Goal: Contribute content: Contribute content

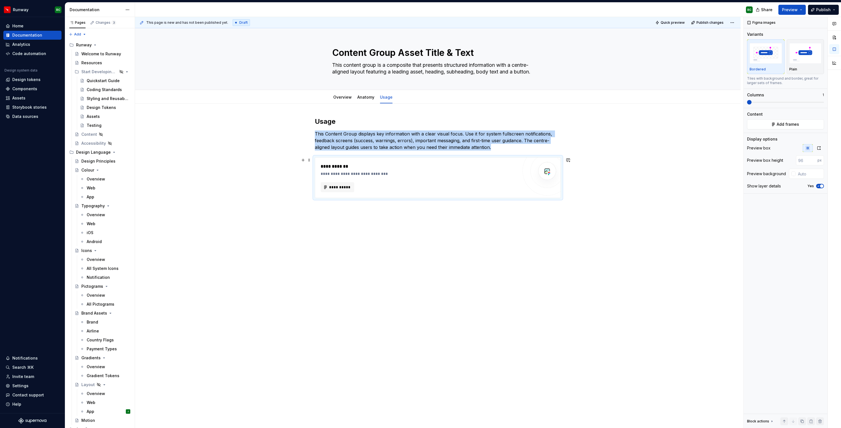
scroll to position [1986, 0]
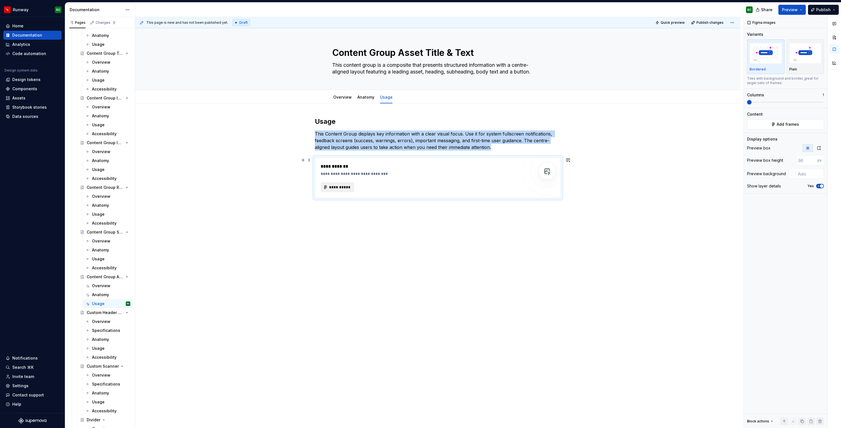
click at [351, 190] on span "**********" at bounding box center [340, 188] width 22 height 6
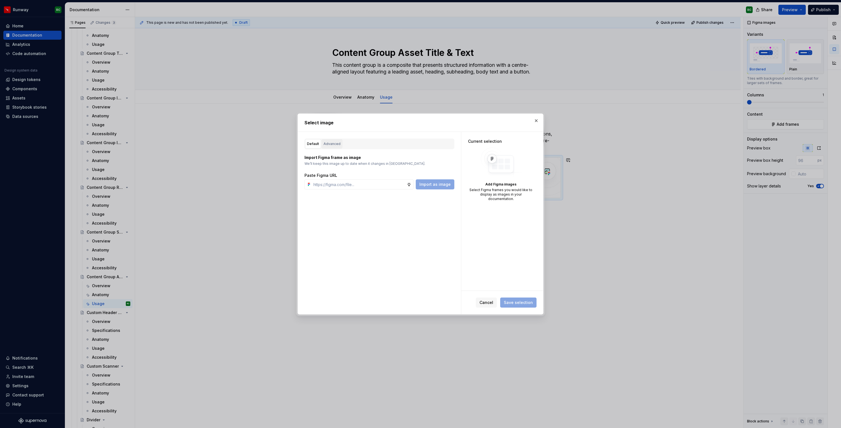
click at [328, 144] on div "Advanced" at bounding box center [331, 144] width 17 height 6
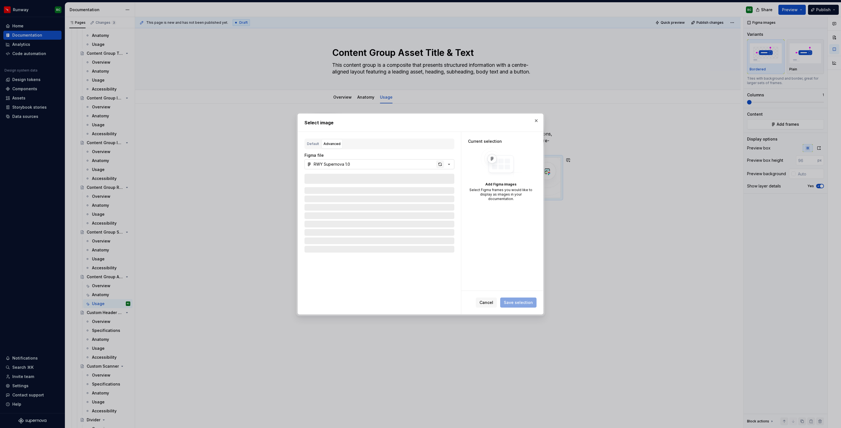
click at [444, 166] on div "button" at bounding box center [440, 164] width 8 height 8
click at [443, 166] on div "button" at bounding box center [440, 164] width 8 height 8
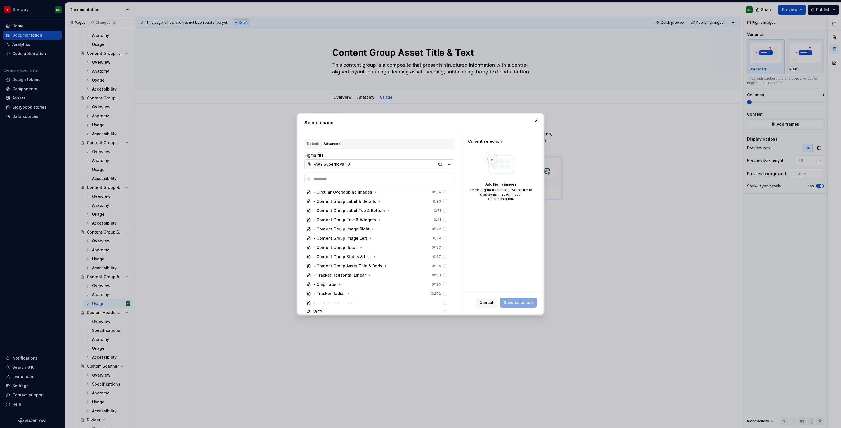
scroll to position [417, 0]
click at [383, 264] on icon "button" at bounding box center [385, 263] width 4 height 4
click at [365, 284] on icon "button" at bounding box center [365, 284] width 1 height 1
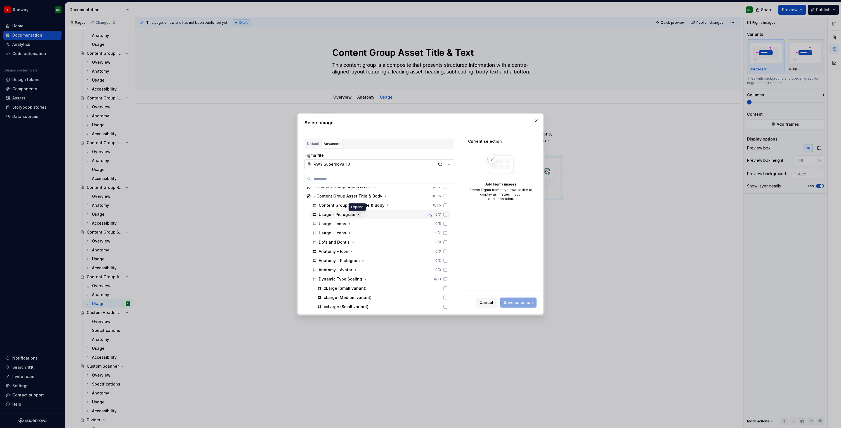
click at [356, 214] on icon "button" at bounding box center [358, 214] width 4 height 4
click at [358, 214] on icon "button" at bounding box center [358, 214] width 1 height 1
click at [349, 223] on icon "button" at bounding box center [349, 224] width 4 height 4
click at [350, 232] on div "Usage 1 0 / 2" at bounding box center [382, 233] width 135 height 9
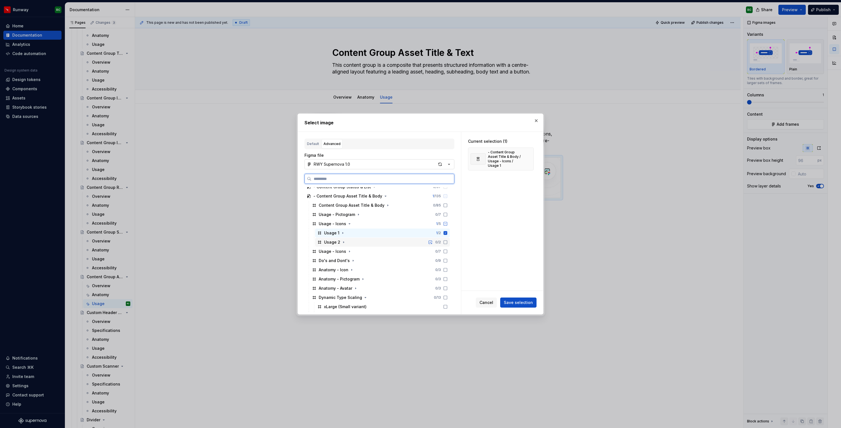
click at [354, 242] on div "Usage 2 0 / 2" at bounding box center [382, 242] width 135 height 9
click at [517, 303] on span "Save selection" at bounding box center [518, 303] width 29 height 6
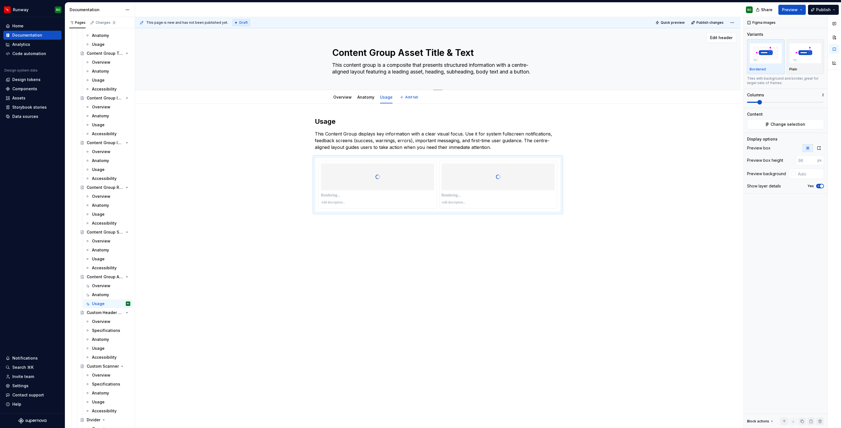
type textarea "*"
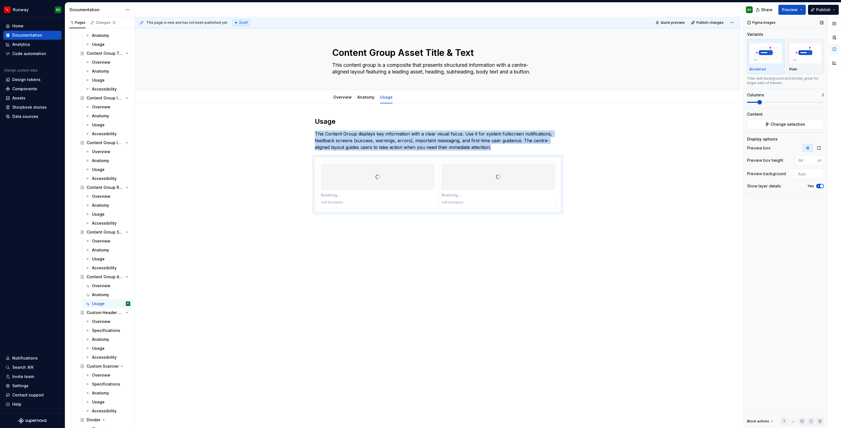
click at [821, 185] on span "button" at bounding box center [821, 186] width 3 height 3
click at [819, 148] on icon "button" at bounding box center [819, 148] width 4 height 4
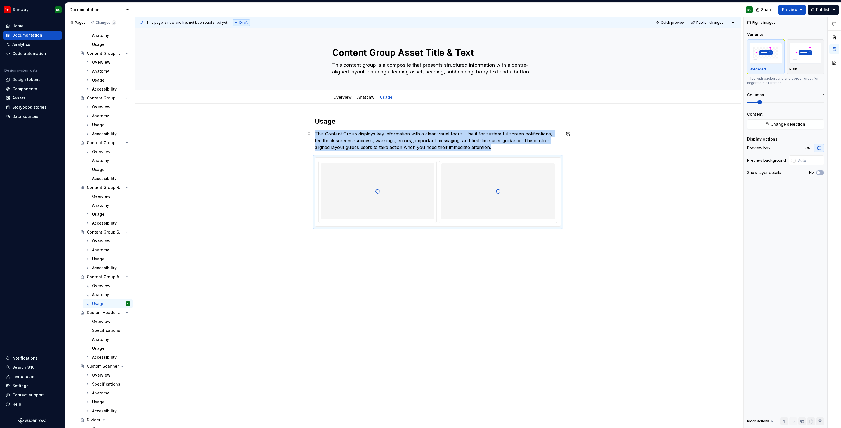
click at [506, 149] on p "This Content Group displays key information with a clear visual focus. Use it f…" at bounding box center [438, 141] width 246 height 20
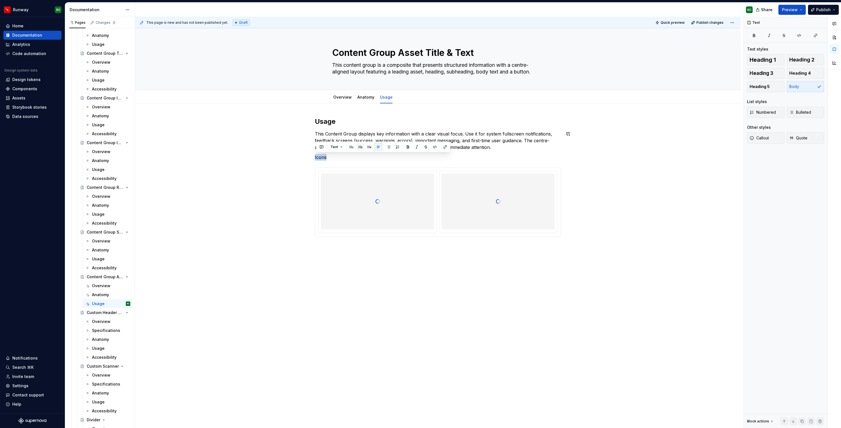
click at [358, 144] on button "button" at bounding box center [360, 147] width 8 height 8
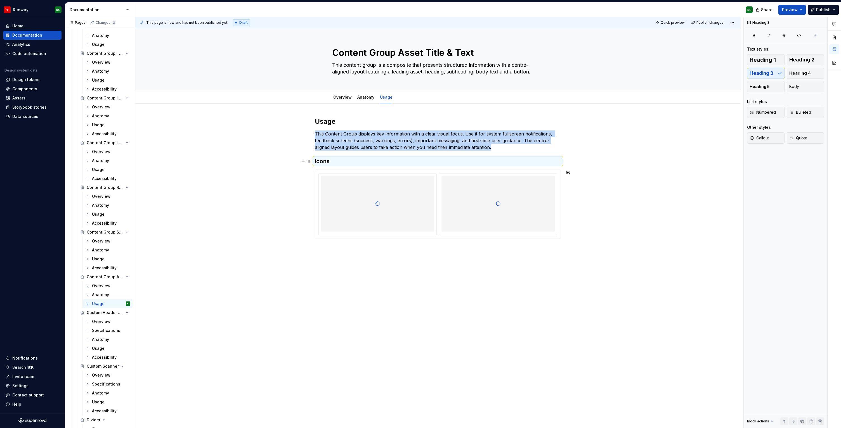
click at [366, 162] on h3 "Icons" at bounding box center [438, 161] width 246 height 8
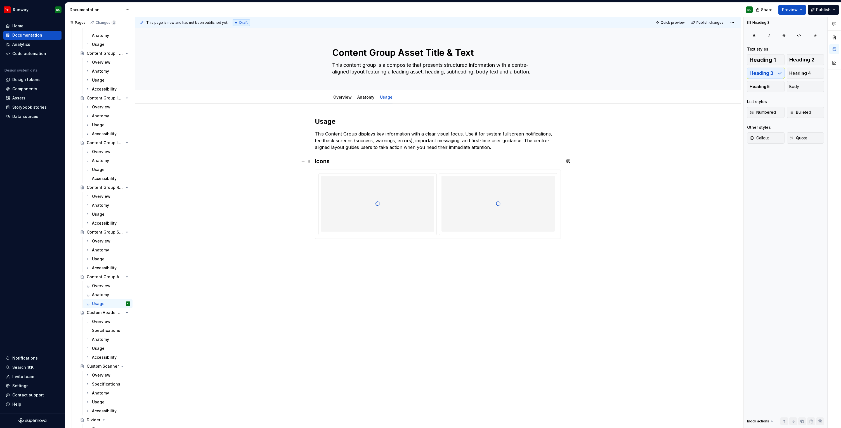
click at [380, 180] on div at bounding box center [377, 204] width 113 height 56
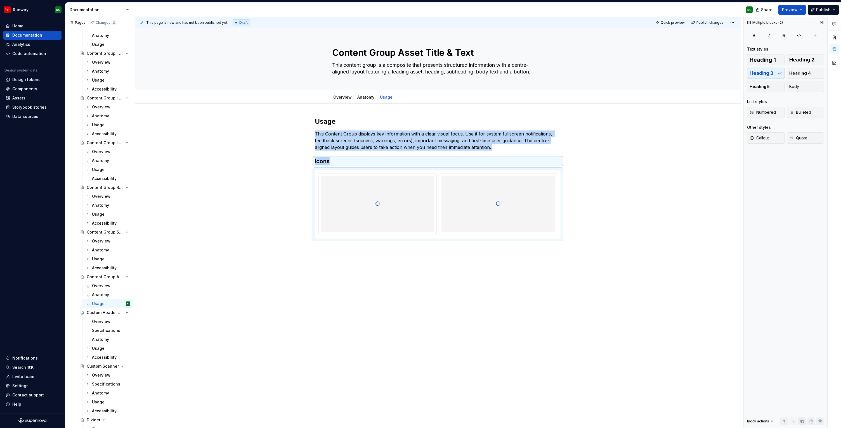
click at [804, 424] on button "button" at bounding box center [802, 422] width 8 height 8
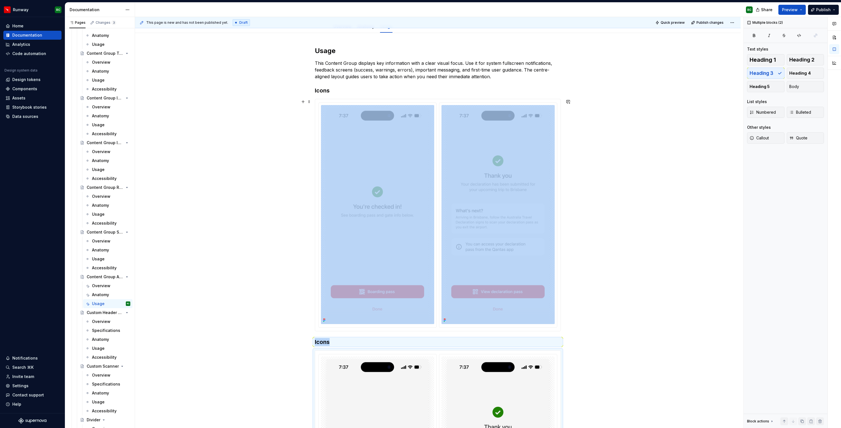
scroll to position [136, 0]
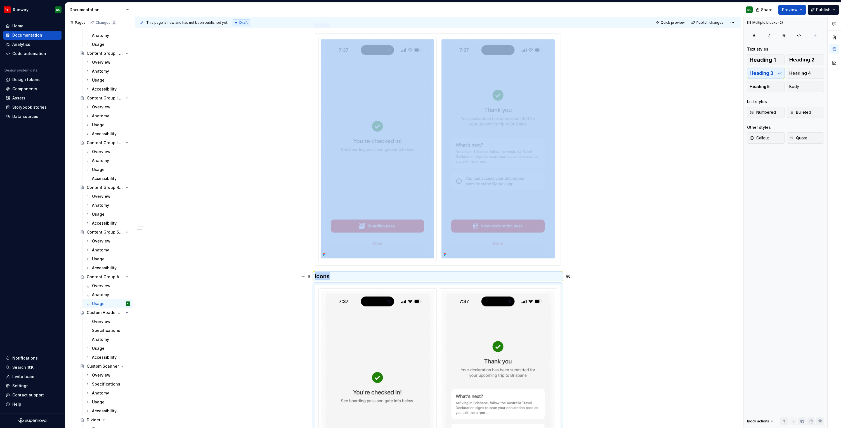
click at [329, 274] on h3 "Icons" at bounding box center [438, 277] width 246 height 8
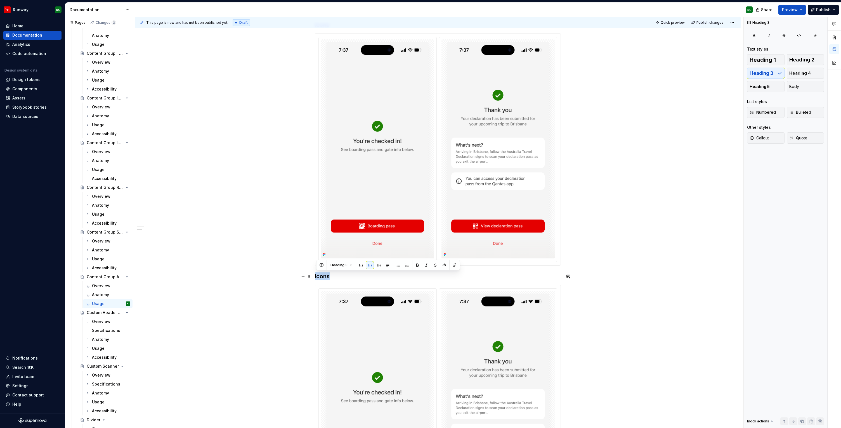
click at [329, 274] on h3 "Icons" at bounding box center [438, 277] width 246 height 8
click at [376, 329] on img at bounding box center [377, 400] width 113 height 219
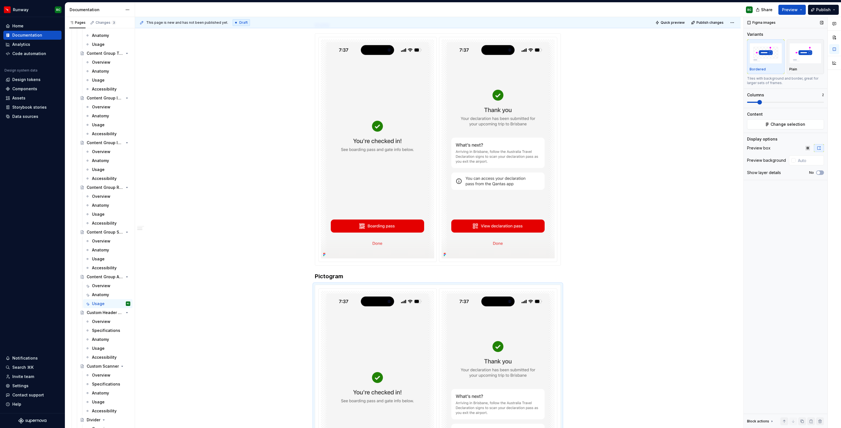
click at [799, 129] on div "Figma images Variants Bordered Plain Tiles with background and border, great fo…" at bounding box center [786, 222] width 84 height 411
click at [799, 126] on span "Change selection" at bounding box center [787, 125] width 35 height 6
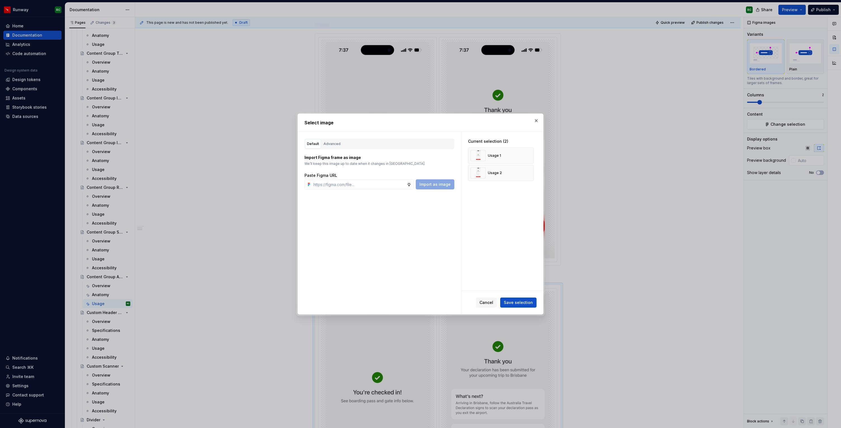
click at [327, 139] on div "Default Advanced" at bounding box center [379, 144] width 150 height 11
click at [332, 145] on div "Advanced" at bounding box center [331, 144] width 17 height 6
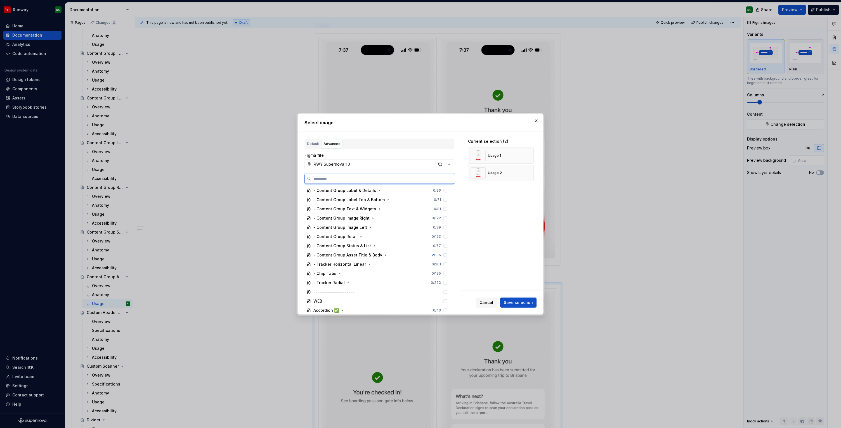
scroll to position [423, 0]
click at [383, 257] on icon "button" at bounding box center [385, 258] width 4 height 4
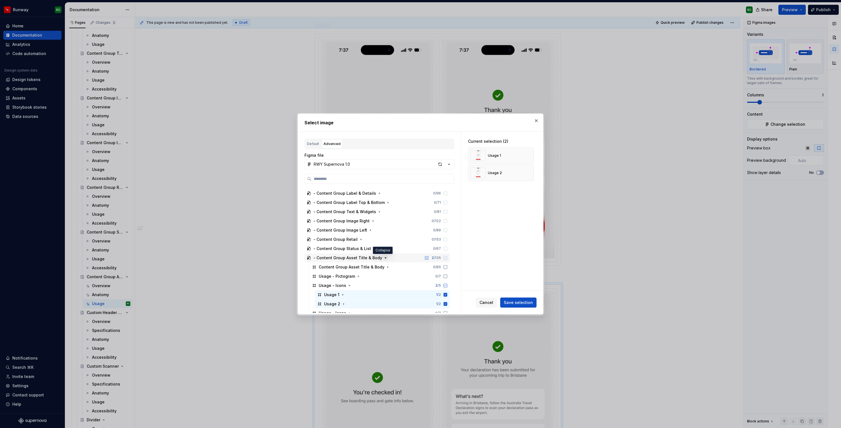
scroll to position [449, 0]
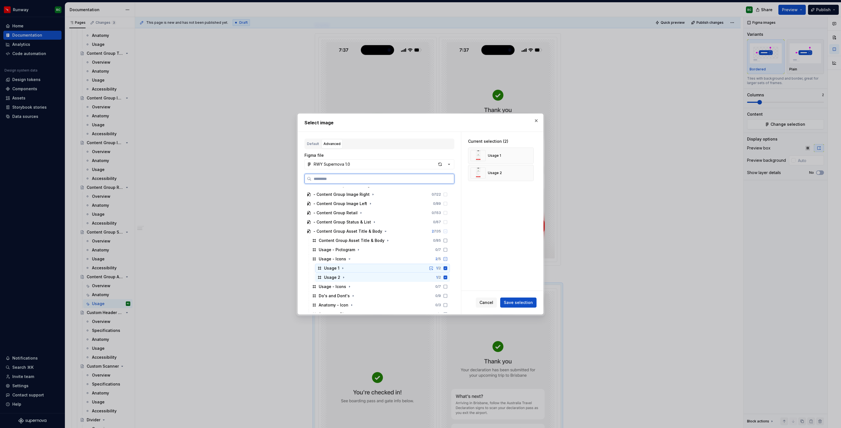
click at [358, 268] on div "Usage 1 1 / 2" at bounding box center [382, 268] width 135 height 9
click at [358, 279] on div "Usage 2 1 / 2" at bounding box center [382, 277] width 135 height 9
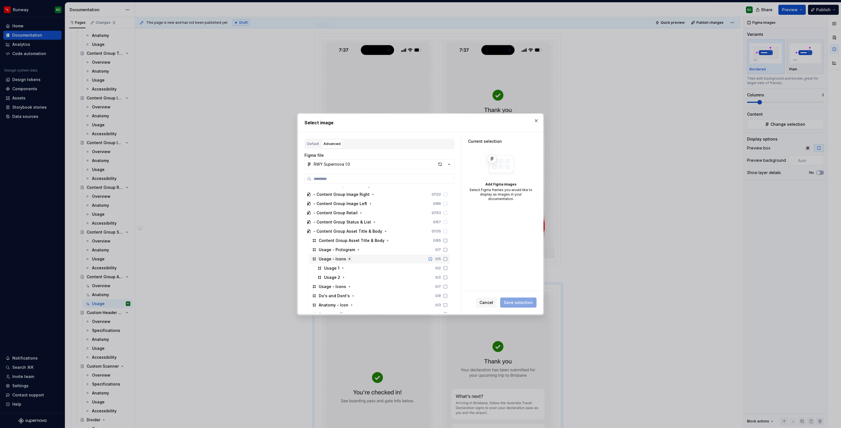
click at [349, 259] on icon "button" at bounding box center [349, 259] width 1 height 1
click at [358, 251] on icon "button" at bounding box center [358, 250] width 4 height 4
click at [355, 260] on div "Usage 1 0 / 3" at bounding box center [382, 259] width 135 height 9
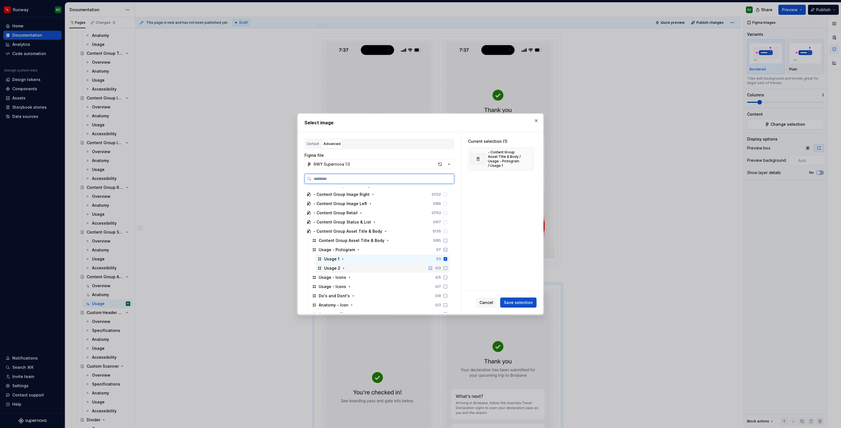
click at [354, 268] on div "Usage 2 0 / 3" at bounding box center [382, 268] width 135 height 9
click at [506, 301] on span "Save selection" at bounding box center [518, 303] width 29 height 6
type textarea "*"
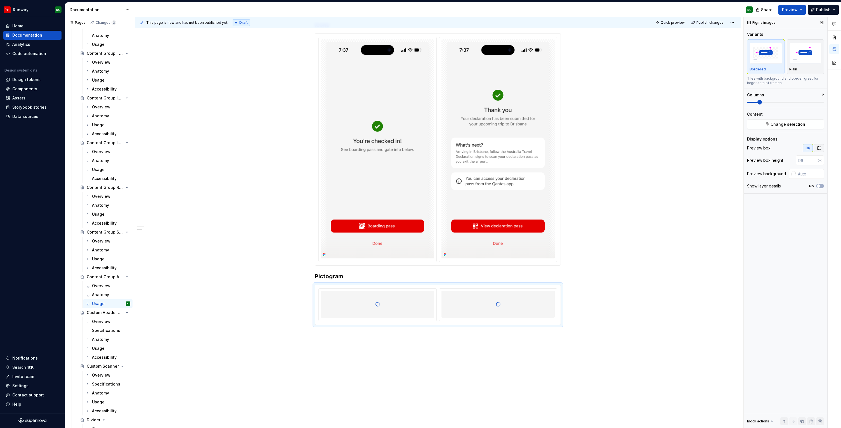
click at [817, 147] on icon "button" at bounding box center [819, 148] width 4 height 4
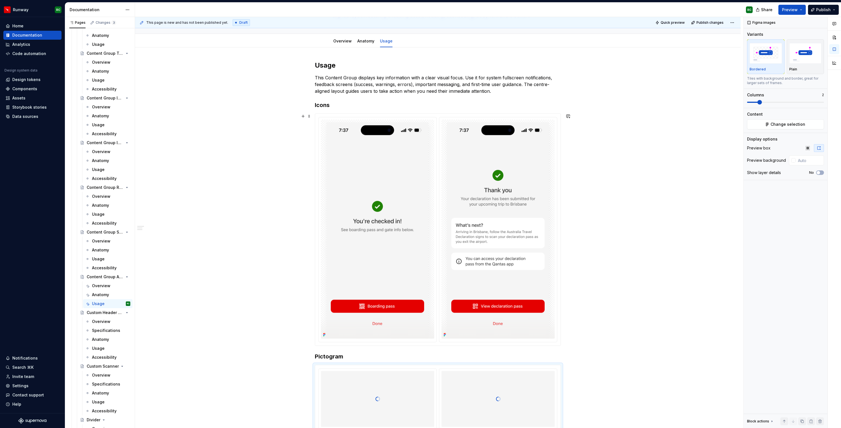
scroll to position [118, 0]
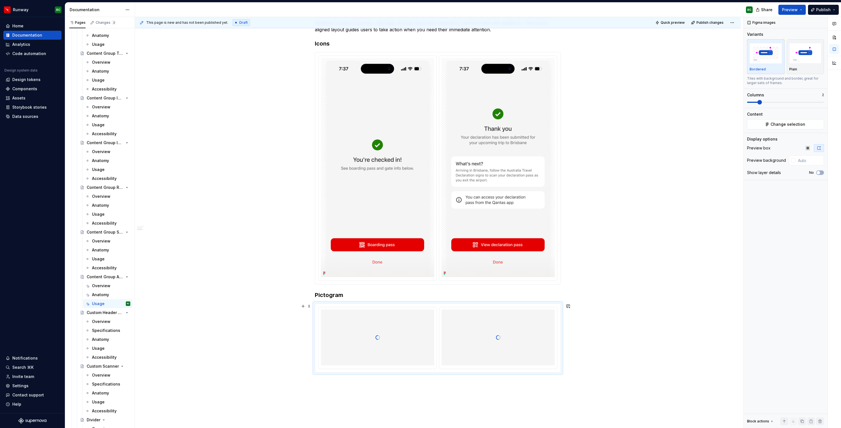
click at [366, 304] on div at bounding box center [437, 338] width 245 height 69
click at [368, 296] on h3 "Pictogram" at bounding box center [438, 295] width 246 height 8
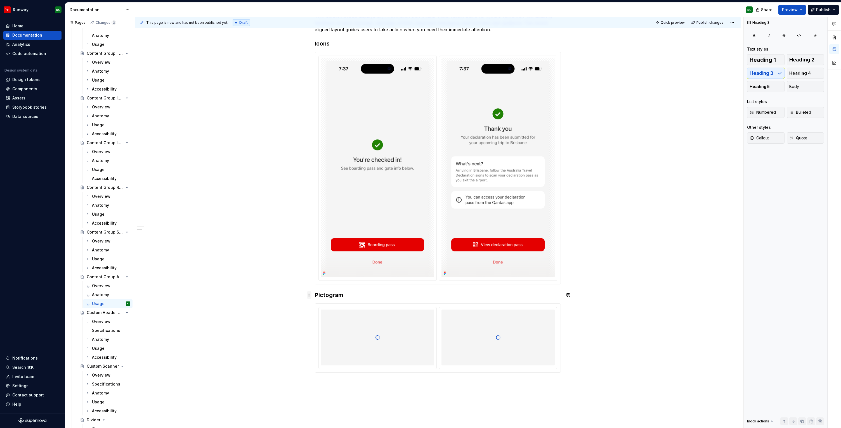
click at [311, 295] on span at bounding box center [309, 295] width 4 height 8
click at [319, 314] on div "Move up" at bounding box center [337, 313] width 36 height 6
click at [317, 316] on div at bounding box center [437, 338] width 245 height 69
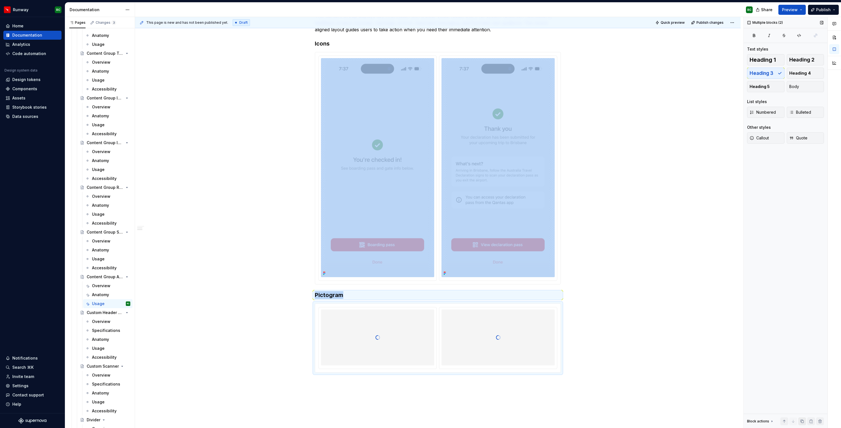
click at [799, 421] on button "button" at bounding box center [802, 422] width 8 height 8
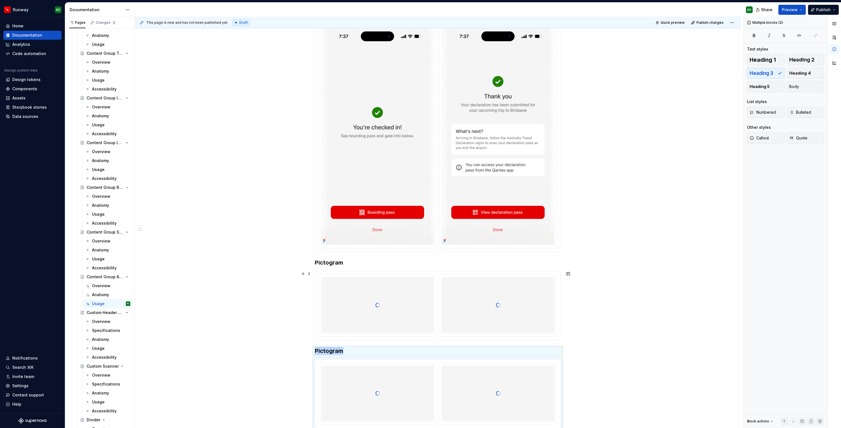
scroll to position [188, 0]
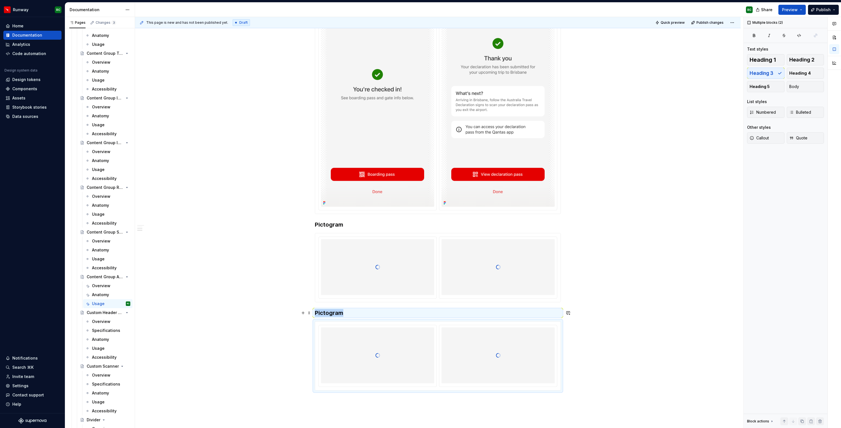
click at [341, 315] on h3 "Pictogram" at bounding box center [438, 313] width 246 height 8
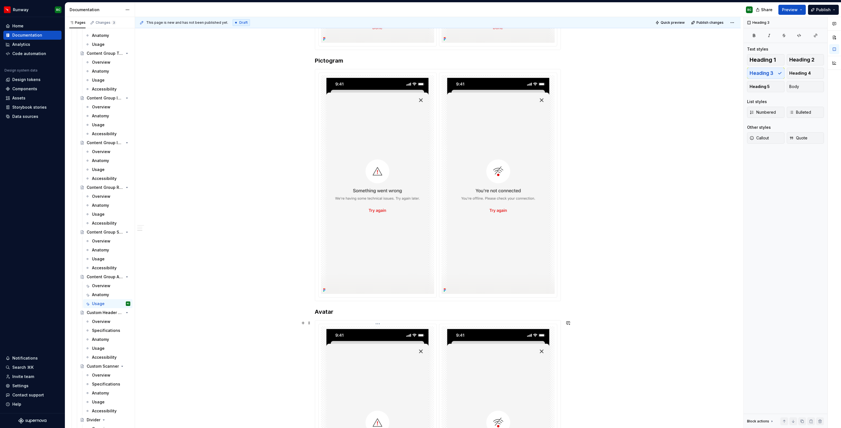
scroll to position [453, 0]
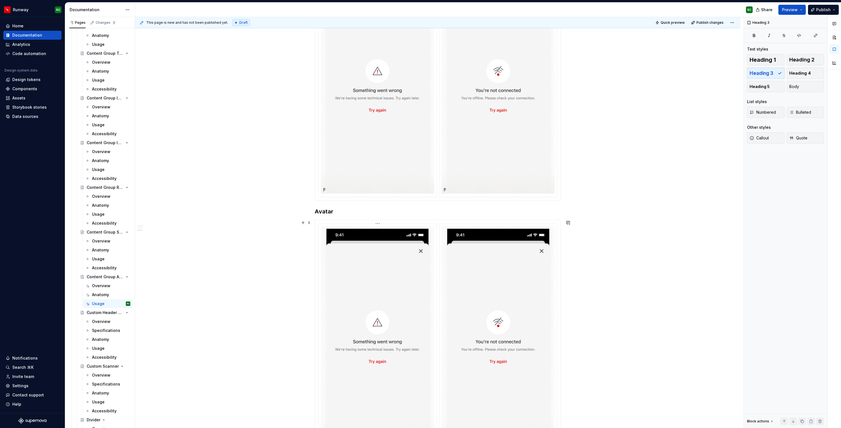
click at [420, 284] on img at bounding box center [377, 335] width 113 height 219
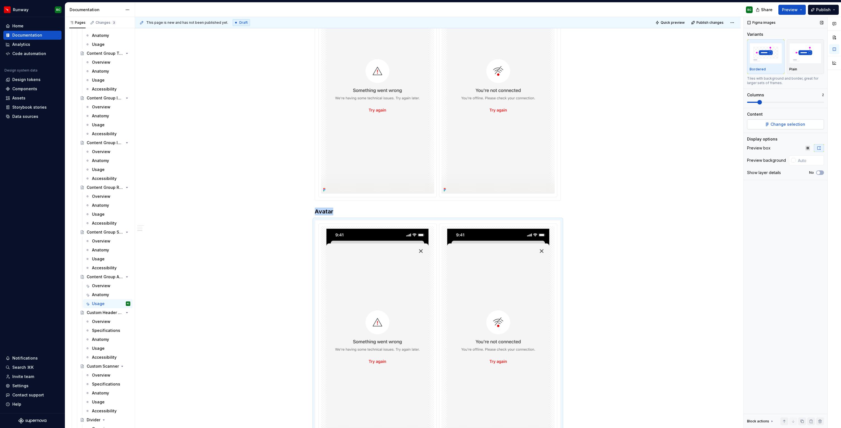
click at [790, 128] on button "Change selection" at bounding box center [785, 124] width 77 height 10
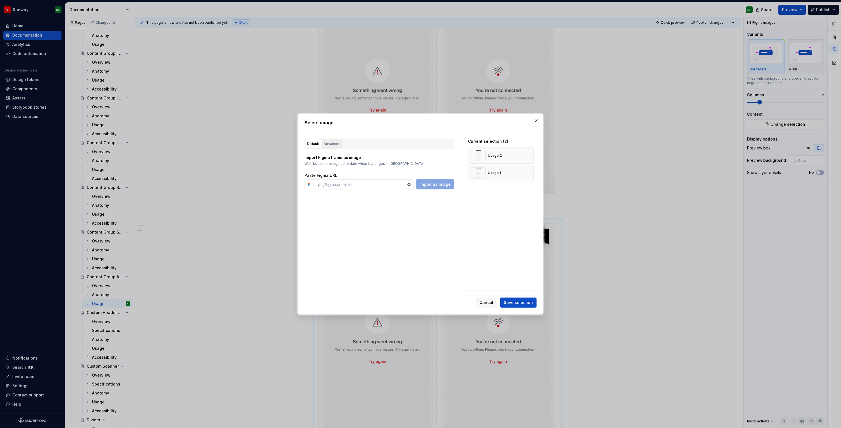
click at [330, 144] on div "Advanced" at bounding box center [331, 144] width 17 height 6
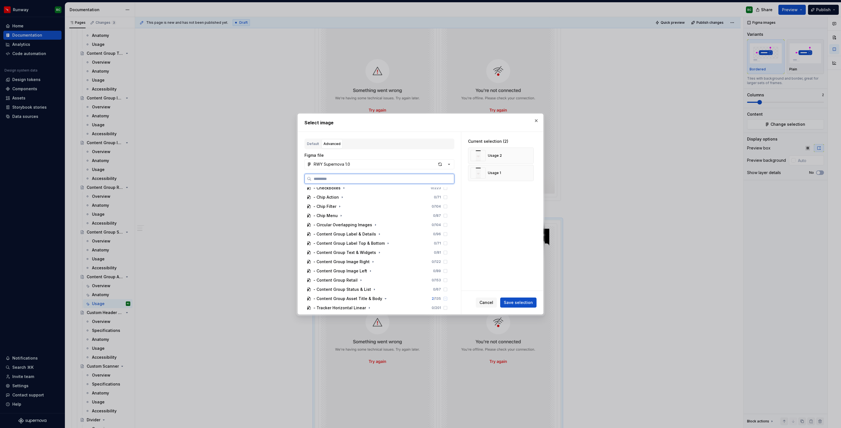
scroll to position [432, 0]
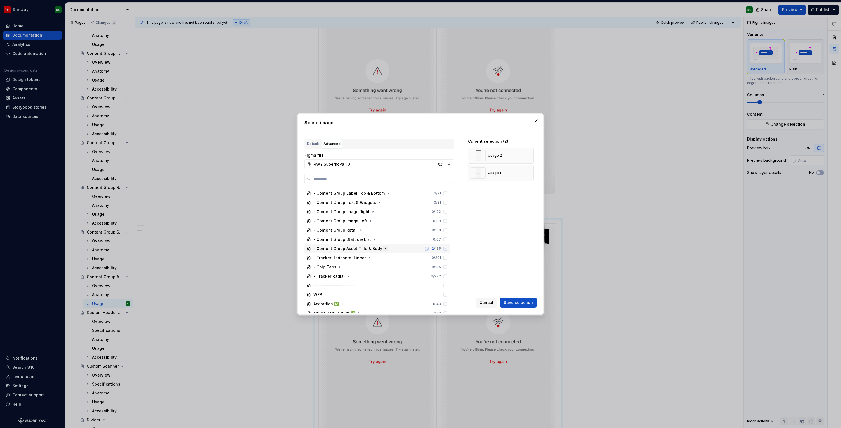
click at [383, 248] on icon "button" at bounding box center [385, 249] width 4 height 4
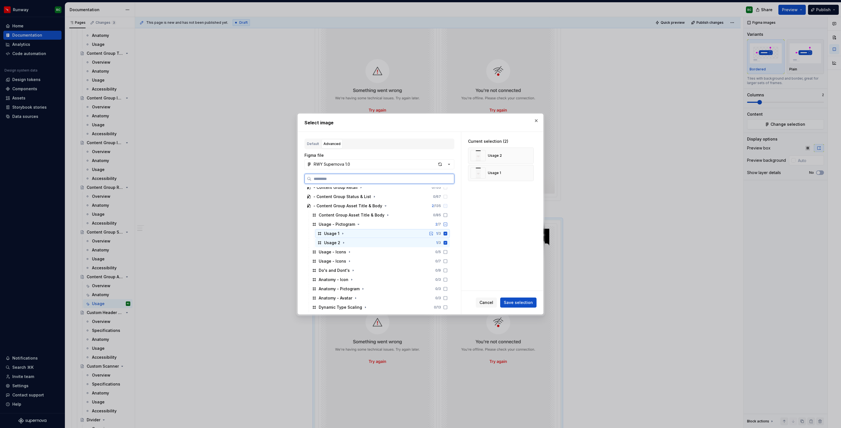
click at [385, 237] on div "Usage 1 1 / 3" at bounding box center [382, 233] width 135 height 9
click at [384, 243] on div "Usage 2 1 / 3" at bounding box center [382, 242] width 135 height 9
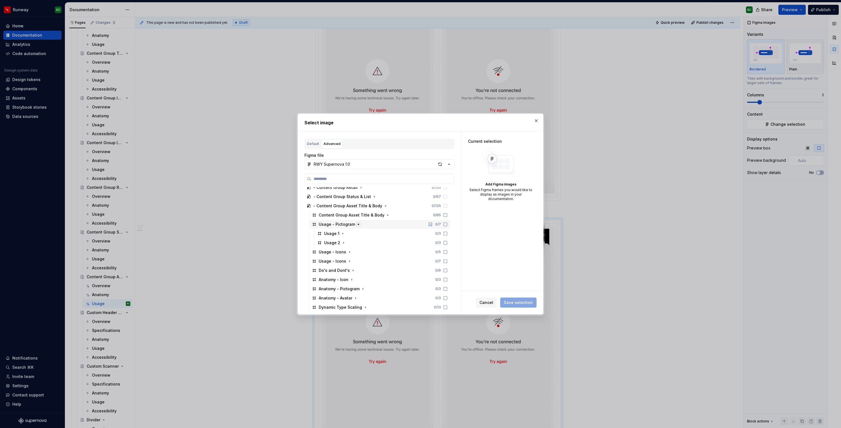
click at [359, 225] on icon "button" at bounding box center [358, 224] width 4 height 4
click at [347, 243] on icon "button" at bounding box center [349, 243] width 4 height 4
click at [359, 254] on div "Usage 1 0 / 3" at bounding box center [382, 252] width 135 height 9
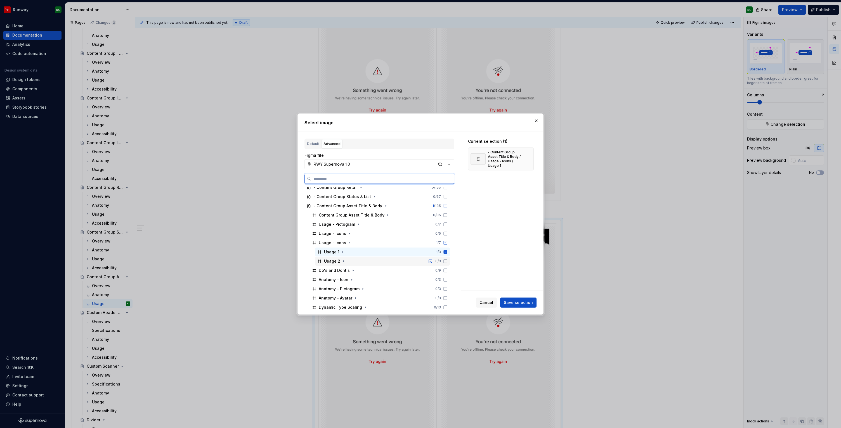
click at [359, 258] on div "Usage 2 0 / 3" at bounding box center [382, 261] width 135 height 9
click at [513, 302] on span "Save selection" at bounding box center [518, 303] width 29 height 6
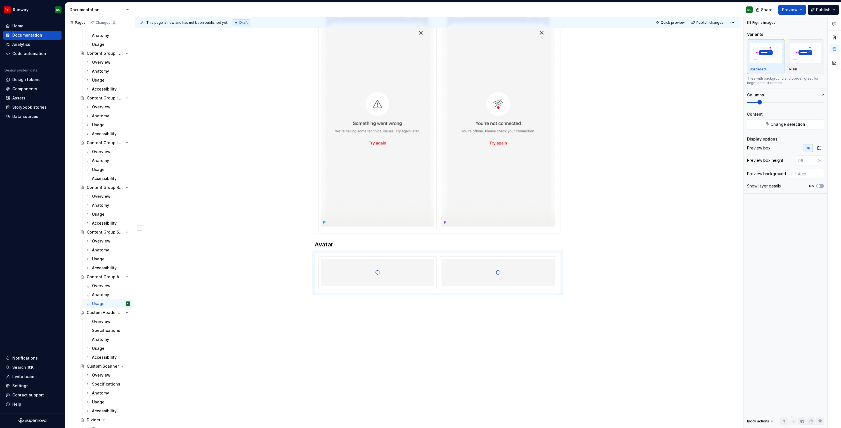
scroll to position [420, 0]
click at [820, 146] on icon "button" at bounding box center [818, 147] width 3 height 3
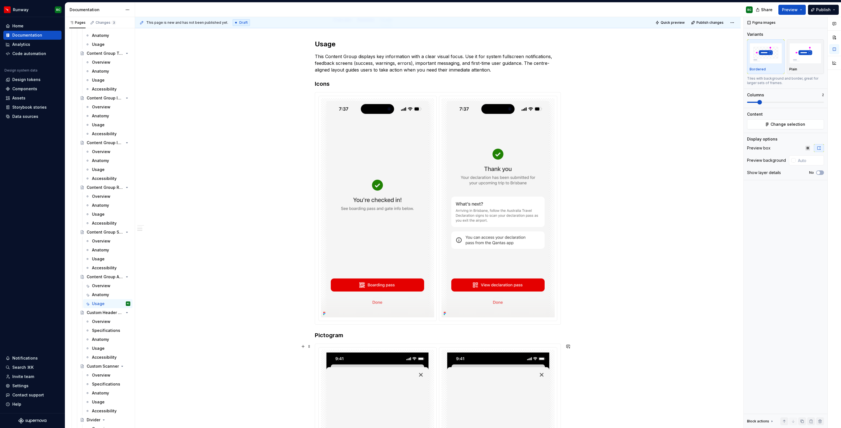
scroll to position [0, 0]
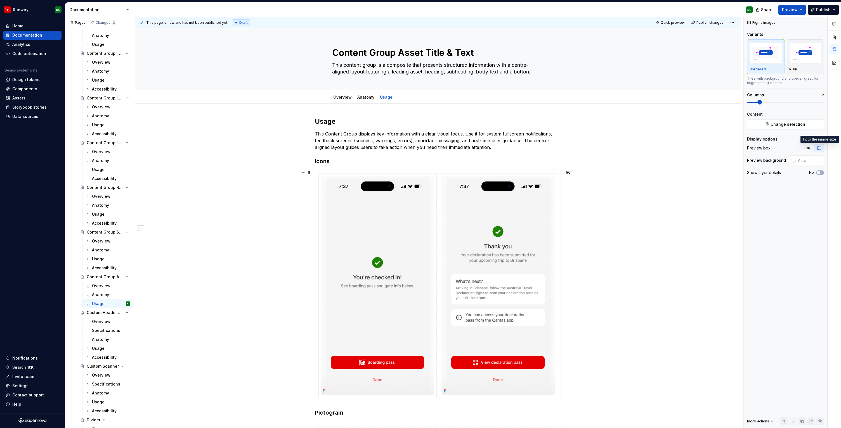
type textarea "*"
click at [404, 97] on button "Add tab" at bounding box center [409, 97] width 23 height 8
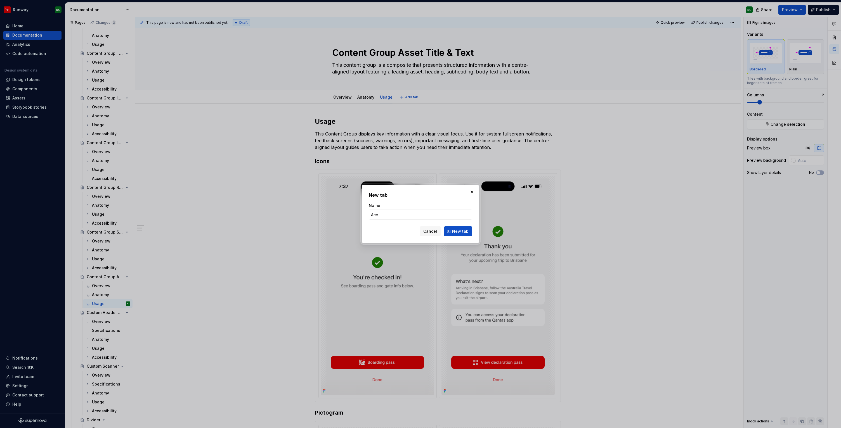
type input "Acce"
type textarea "*"
type input "Acces"
type textarea "*"
type input "Accessi"
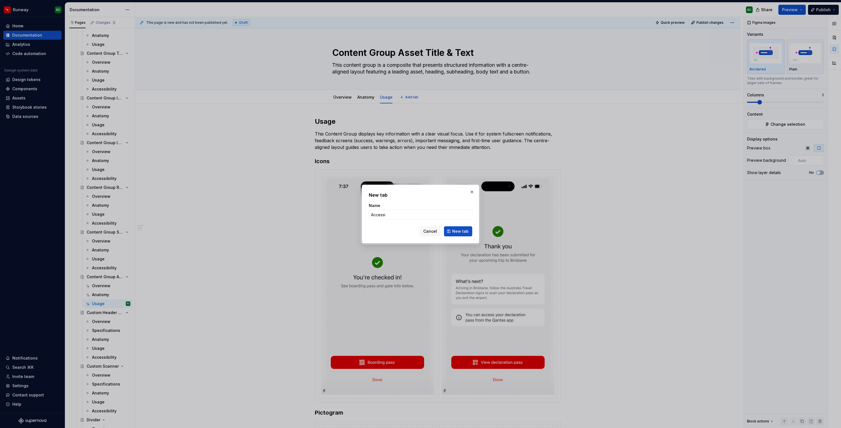
type textarea "*"
type input "Accessibility"
click button "New tab" at bounding box center [458, 231] width 28 height 10
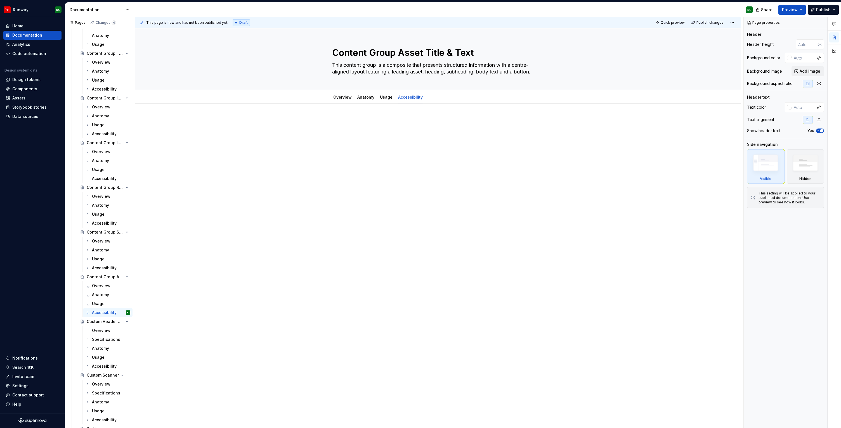
type textarea "*"
click at [425, 109] on div at bounding box center [438, 189] width 606 height 170
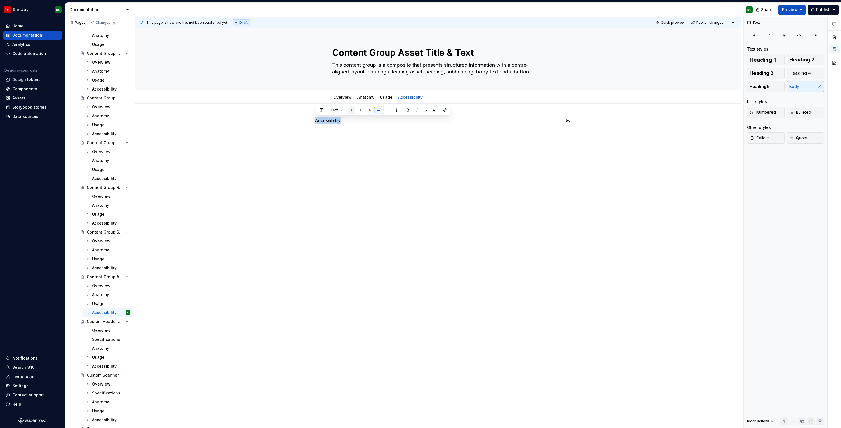
click at [353, 110] on button "button" at bounding box center [351, 110] width 8 height 8
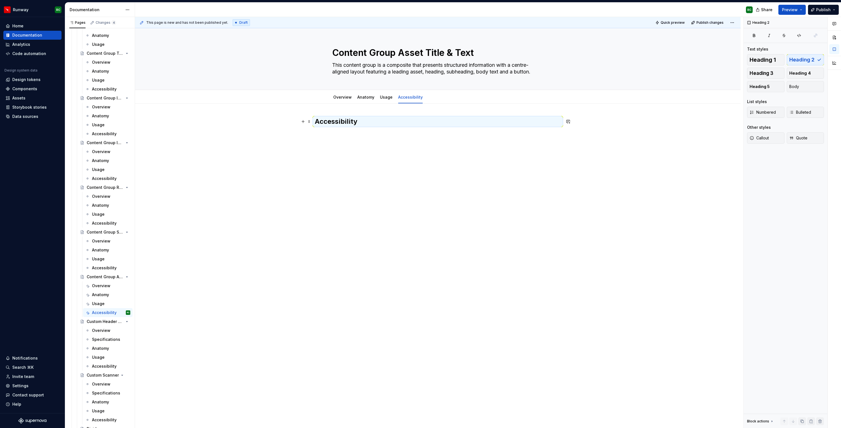
click at [370, 124] on h2 "Accessibility" at bounding box center [438, 121] width 246 height 9
click at [368, 123] on h2 "Accessibility" at bounding box center [438, 121] width 246 height 9
click at [356, 123] on button "button" at bounding box center [360, 124] width 8 height 8
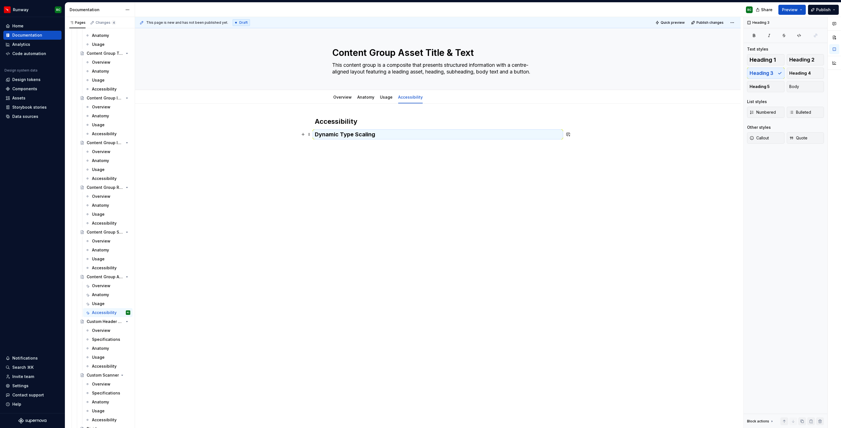
click at [396, 134] on h3 "Dynamic Type Scaling" at bounding box center [438, 135] width 246 height 8
click at [370, 136] on button "button" at bounding box center [369, 136] width 8 height 8
click at [362, 147] on h4 "iOS" at bounding box center [438, 146] width 246 height 7
click at [384, 146] on h4 "iOS" at bounding box center [438, 146] width 246 height 7
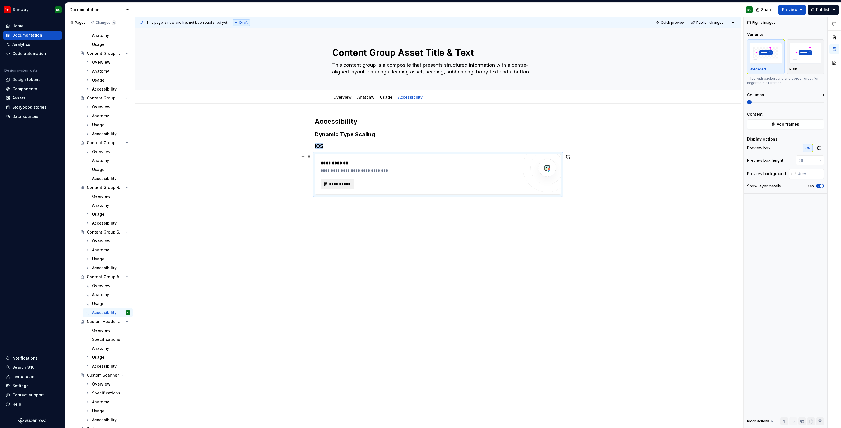
click at [354, 186] on button "**********" at bounding box center [338, 184] width 34 height 10
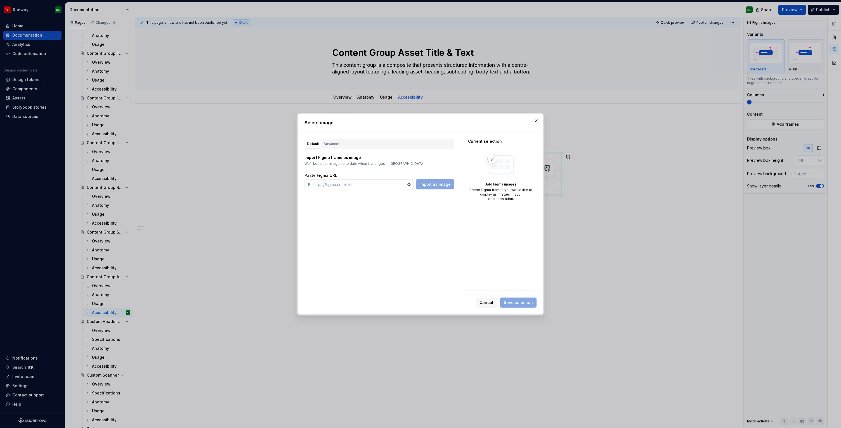
click at [341, 146] on div "Default Advanced" at bounding box center [379, 144] width 150 height 11
click at [338, 147] on button "Advanced" at bounding box center [331, 144] width 21 height 10
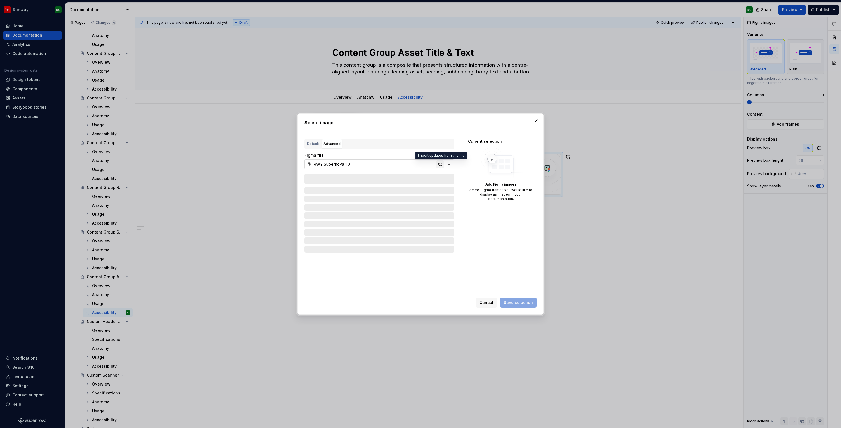
click at [441, 165] on div "button" at bounding box center [440, 164] width 8 height 8
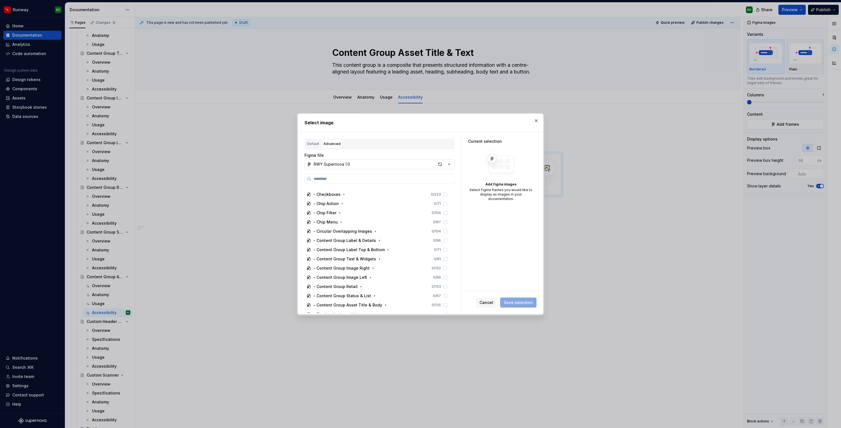
scroll to position [420, 0]
click at [385, 261] on icon "button" at bounding box center [385, 260] width 1 height 1
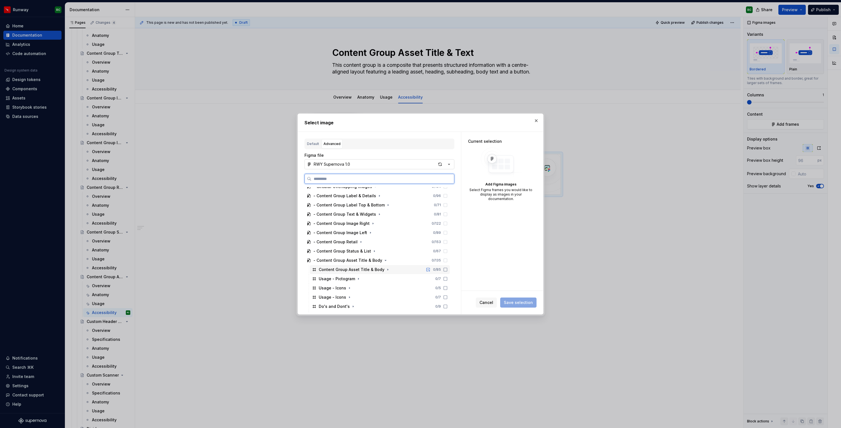
scroll to position [465, 0]
type textarea "*"
click at [363, 264] on icon "button" at bounding box center [365, 264] width 4 height 4
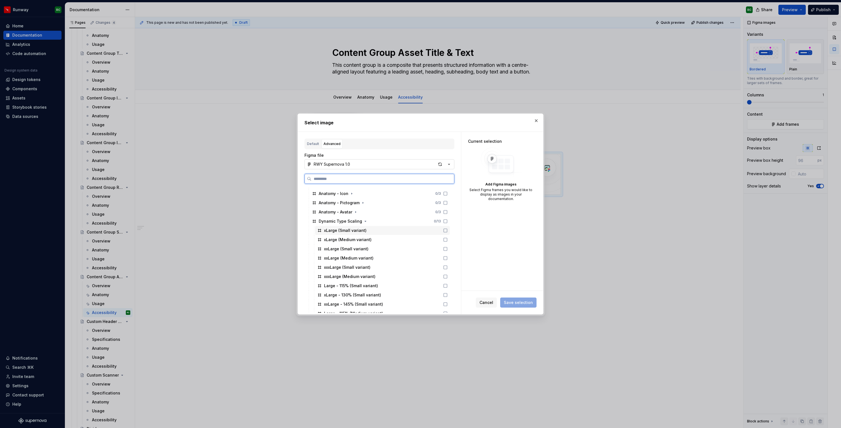
click at [381, 233] on div "xLarge (Small variant)" at bounding box center [382, 230] width 135 height 9
click at [380, 240] on div "xLarge (Medium variant)" at bounding box center [382, 239] width 135 height 9
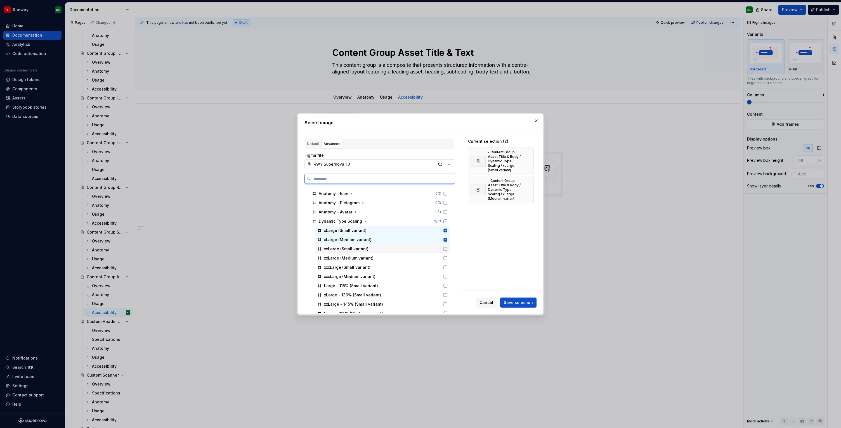
click at [378, 251] on div "xxLarge (Small variant)" at bounding box center [382, 249] width 135 height 9
click at [378, 257] on div "xxLarge (Medium variant)" at bounding box center [382, 258] width 135 height 9
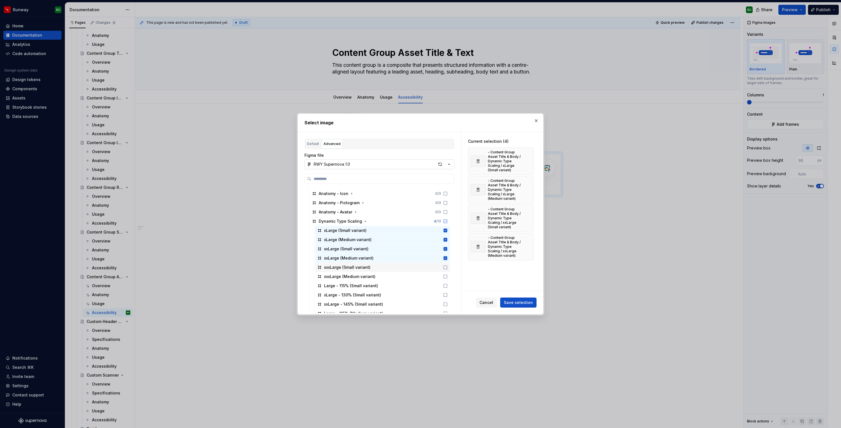
scroll to position [562, 0]
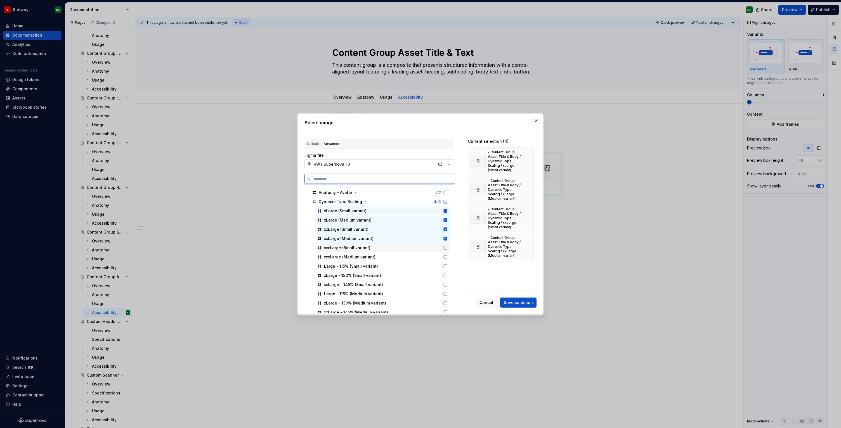
click at [379, 249] on div "xxxLarge (Small variant)" at bounding box center [382, 247] width 135 height 9
click at [377, 261] on div "xxxLarge (Medium variant)" at bounding box center [382, 257] width 135 height 9
click at [513, 303] on span "Save selection" at bounding box center [518, 303] width 29 height 6
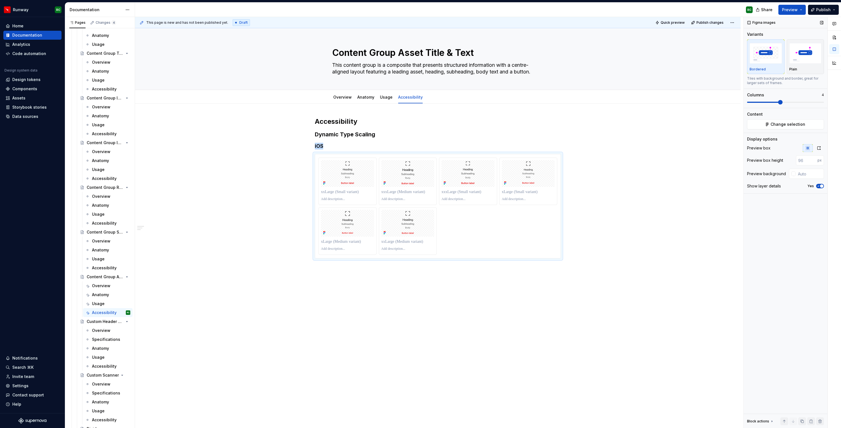
click at [771, 102] on span at bounding box center [763, 102] width 33 height 1
click at [820, 148] on icon "button" at bounding box center [819, 148] width 4 height 4
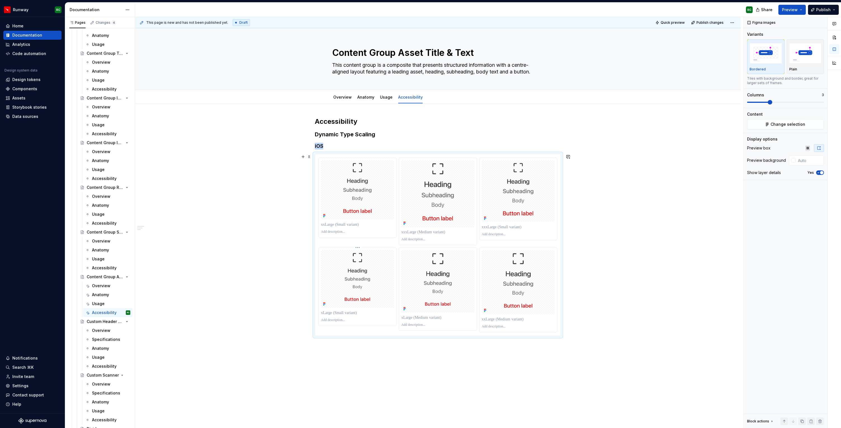
click at [370, 309] on div at bounding box center [357, 313] width 73 height 8
drag, startPoint x: 370, startPoint y: 306, endPoint x: 372, endPoint y: 224, distance: 81.7
click at [372, 224] on body "Runway RC Home Documentation Analytics Code automation Design system data Desig…" at bounding box center [420, 214] width 841 height 428
drag, startPoint x: 377, startPoint y: 299, endPoint x: 479, endPoint y: 220, distance: 129.6
click at [510, 201] on body "Runway RC Home Documentation Analytics Code automation Design system data Desig…" at bounding box center [420, 214] width 841 height 428
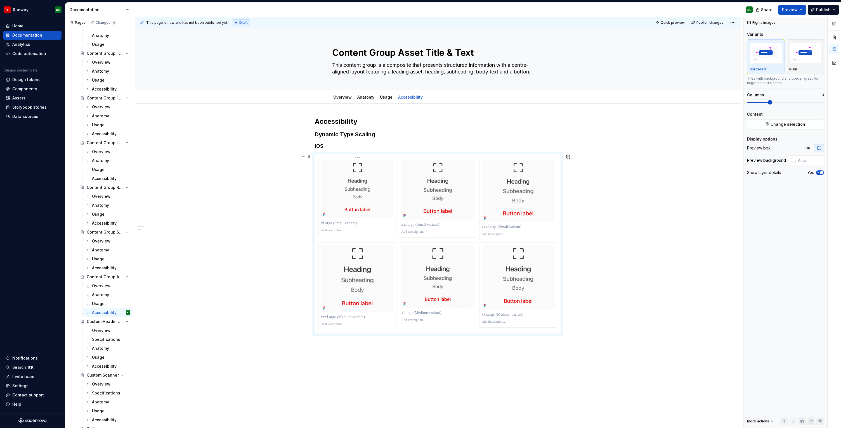
click at [346, 222] on p at bounding box center [357, 224] width 73 height 6
click at [340, 230] on p at bounding box center [357, 230] width 73 height 4
click at [417, 232] on p at bounding box center [437, 232] width 73 height 4
click at [491, 231] on div at bounding box center [518, 234] width 73 height 7
click at [492, 233] on p at bounding box center [518, 234] width 73 height 4
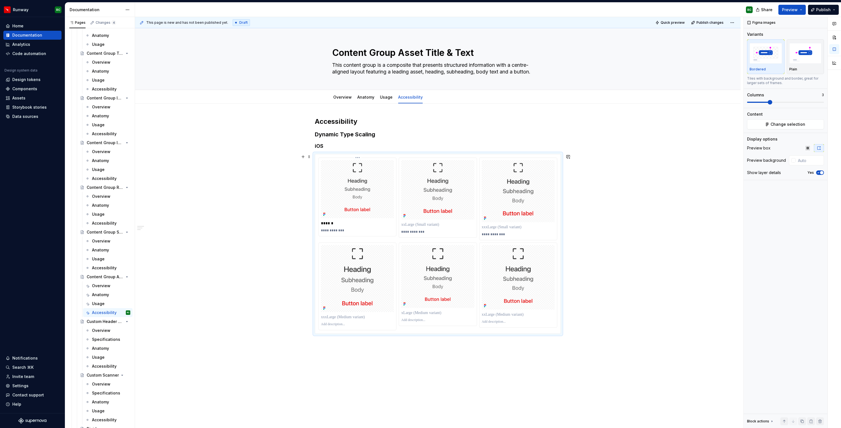
click at [354, 223] on p "******" at bounding box center [357, 224] width 73 height 6
click at [433, 225] on p at bounding box center [437, 225] width 73 height 6
paste div
click at [490, 227] on p at bounding box center [518, 227] width 73 height 6
paste div
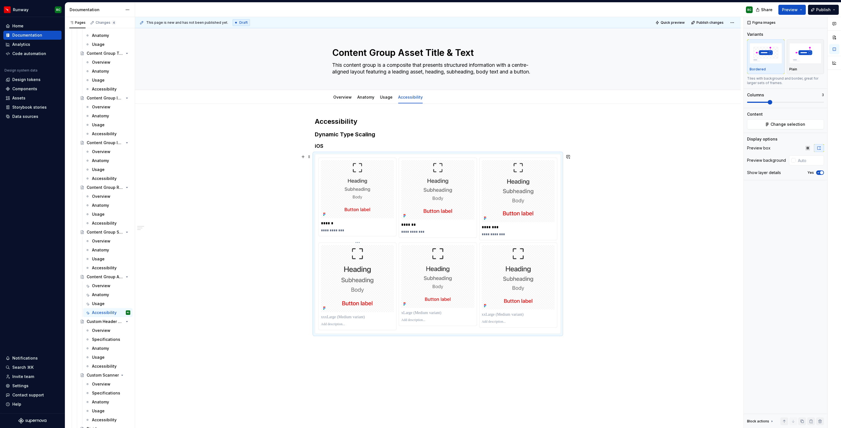
click at [361, 318] on p at bounding box center [357, 317] width 73 height 6
drag, startPoint x: 436, startPoint y: 314, endPoint x: 377, endPoint y: 313, distance: 59.3
click at [377, 313] on div "**********" at bounding box center [437, 244] width 239 height 173
drag, startPoint x: 437, startPoint y: 299, endPoint x: 434, endPoint y: 300, distance: 4.0
click at [342, 302] on body "Runway RC Home Documentation Analytics Code automation Design system data Desig…" at bounding box center [420, 214] width 841 height 428
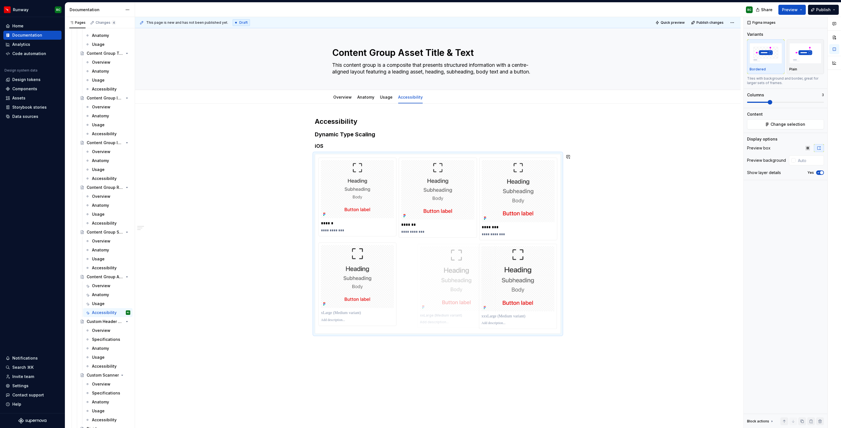
drag, startPoint x: 504, startPoint y: 301, endPoint x: 441, endPoint y: 302, distance: 63.5
click at [441, 302] on body "Runway RC Home Documentation Analytics Code automation Design system data Desig…" at bounding box center [420, 214] width 841 height 428
click at [364, 314] on p at bounding box center [357, 313] width 73 height 6
paste div
click at [420, 314] on p at bounding box center [437, 315] width 73 height 6
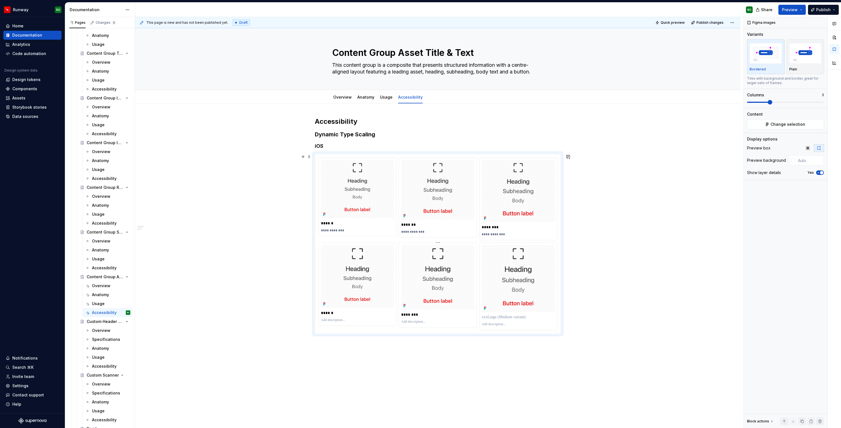
click at [408, 317] on p "********" at bounding box center [437, 315] width 73 height 6
click at [519, 315] on p at bounding box center [518, 317] width 73 height 6
paste div
click at [351, 229] on p "**********" at bounding box center [357, 230] width 73 height 4
click at [348, 319] on p at bounding box center [357, 320] width 73 height 4
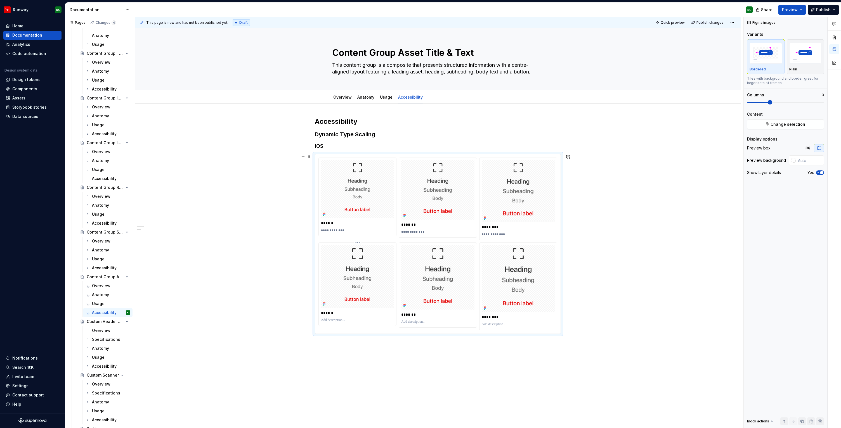
paste div
click at [328, 320] on p "**********" at bounding box center [357, 320] width 73 height 4
click at [427, 320] on p at bounding box center [437, 322] width 73 height 4
click at [488, 324] on p at bounding box center [518, 324] width 73 height 4
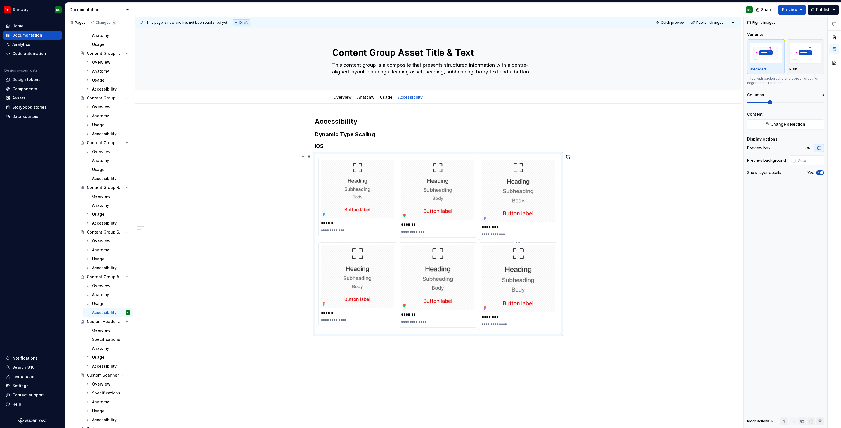
click at [585, 268] on div "**********" at bounding box center [439, 222] width 608 height 411
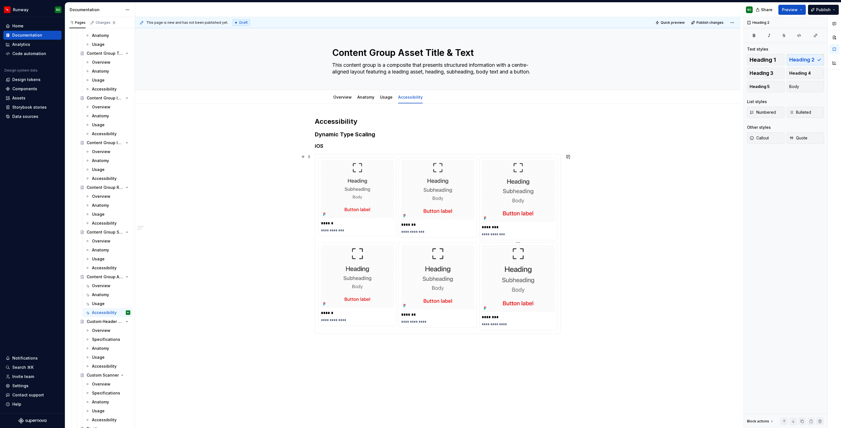
click at [453, 247] on img at bounding box center [437, 277] width 73 height 65
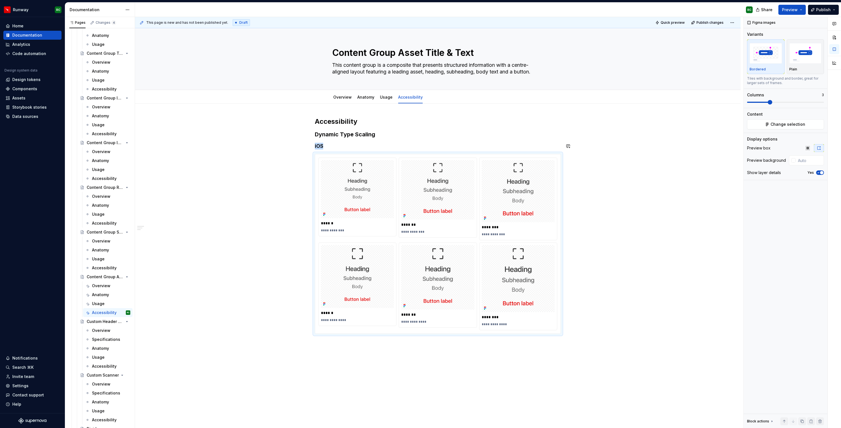
click at [335, 147] on h4 "iOS" at bounding box center [438, 146] width 246 height 7
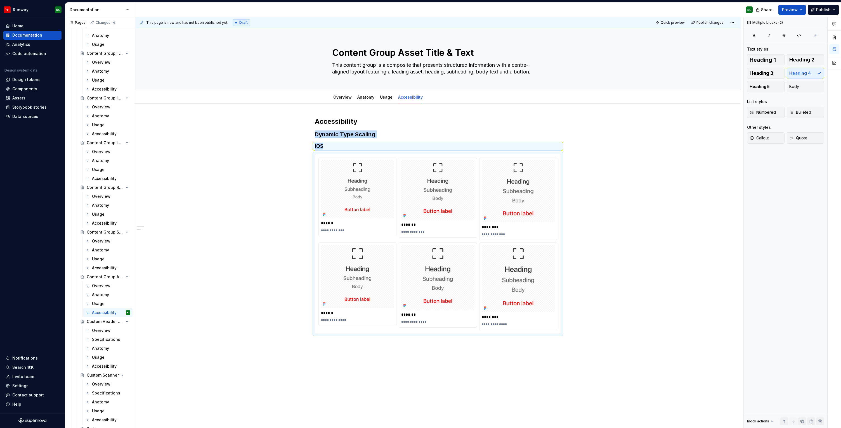
drag, startPoint x: 801, startPoint y: 419, endPoint x: 706, endPoint y: 426, distance: 95.3
click at [801, 419] on button "button" at bounding box center [802, 422] width 8 height 8
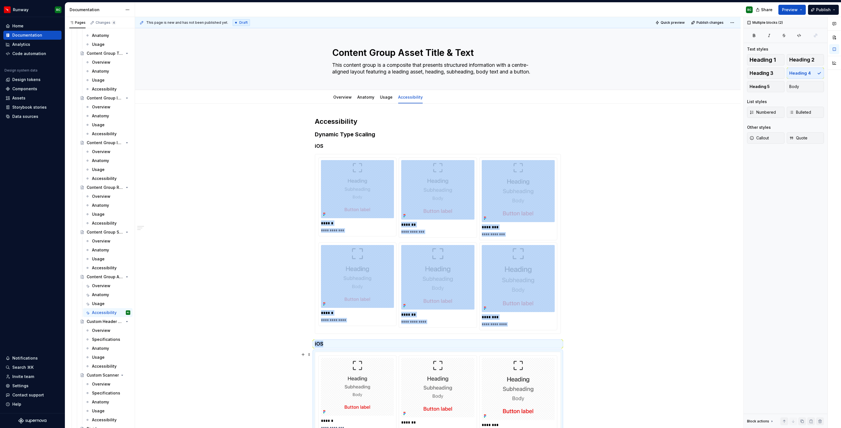
scroll to position [103, 0]
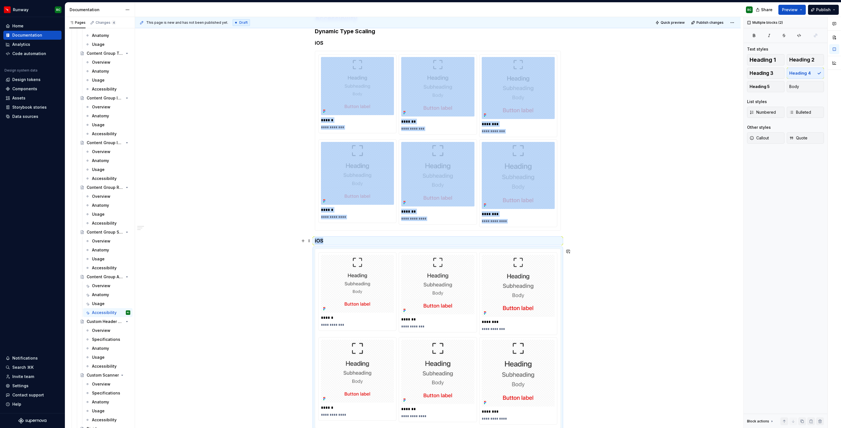
click at [338, 240] on h4 "iOS" at bounding box center [438, 241] width 246 height 7
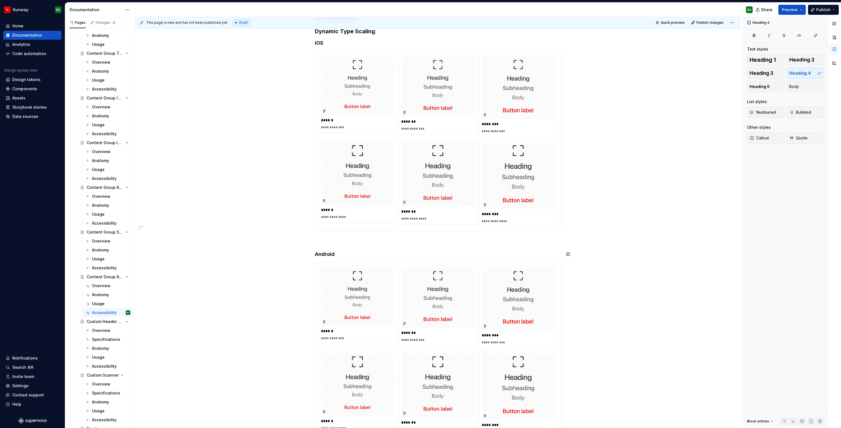
click at [353, 271] on img at bounding box center [357, 297] width 73 height 58
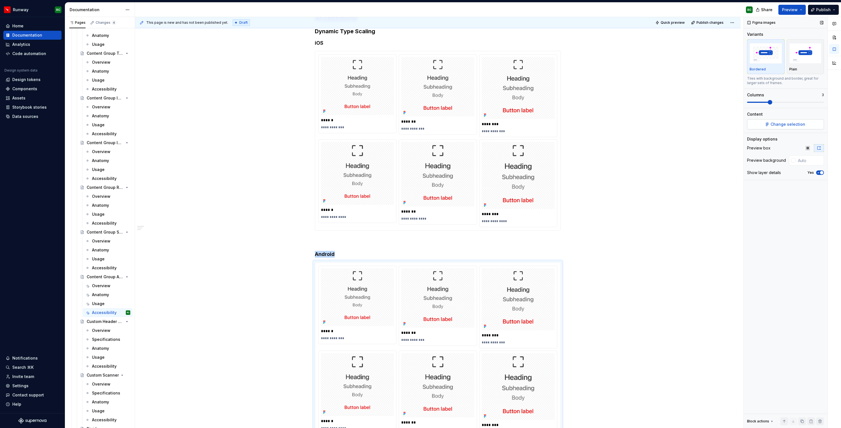
click at [778, 121] on button "Change selection" at bounding box center [785, 124] width 77 height 10
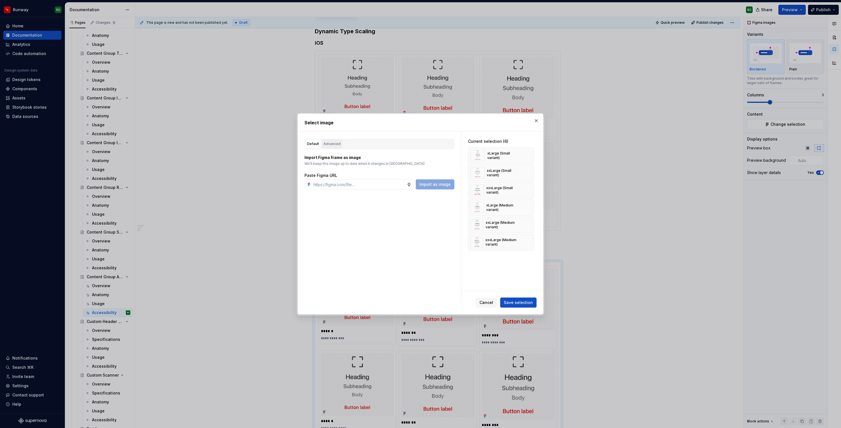
click at [323, 143] on div "Advanced" at bounding box center [331, 144] width 17 height 6
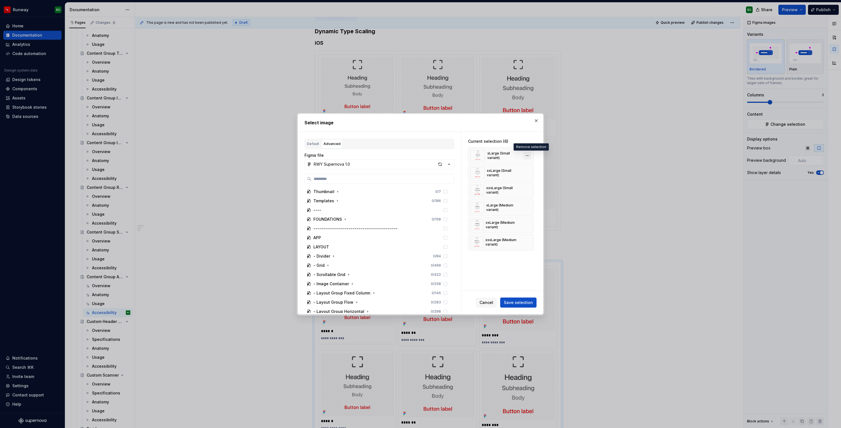
click at [531, 157] on button "button" at bounding box center [527, 156] width 8 height 8
click at [531, 169] on button "button" at bounding box center [527, 173] width 8 height 8
click at [531, 157] on button "button" at bounding box center [527, 156] width 8 height 8
click at [531, 169] on button "button" at bounding box center [527, 173] width 8 height 8
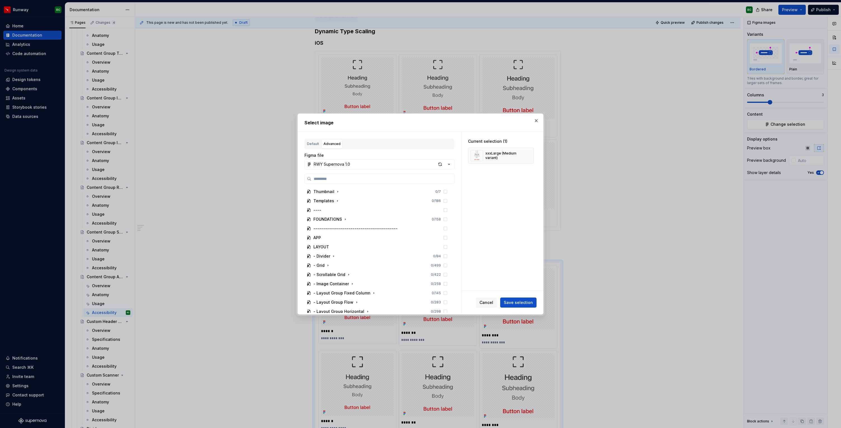
click at [531, 157] on button "button" at bounding box center [527, 156] width 8 height 8
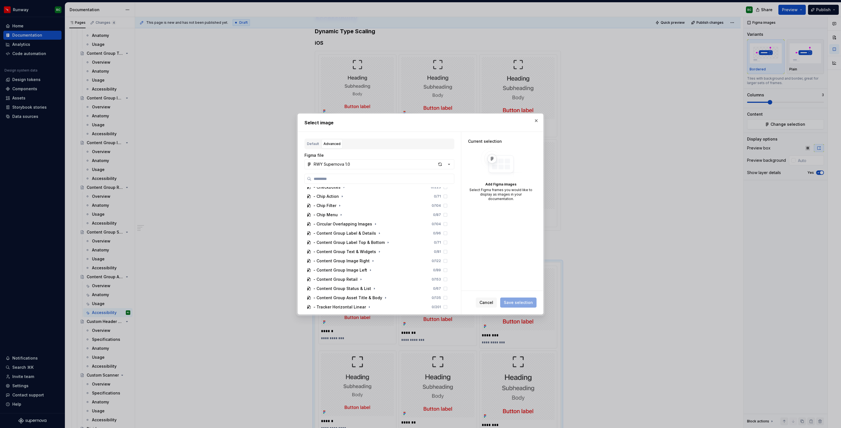
scroll to position [413, 0]
click at [384, 268] on icon "button" at bounding box center [385, 268] width 4 height 4
click at [365, 273] on icon "button" at bounding box center [365, 273] width 4 height 4
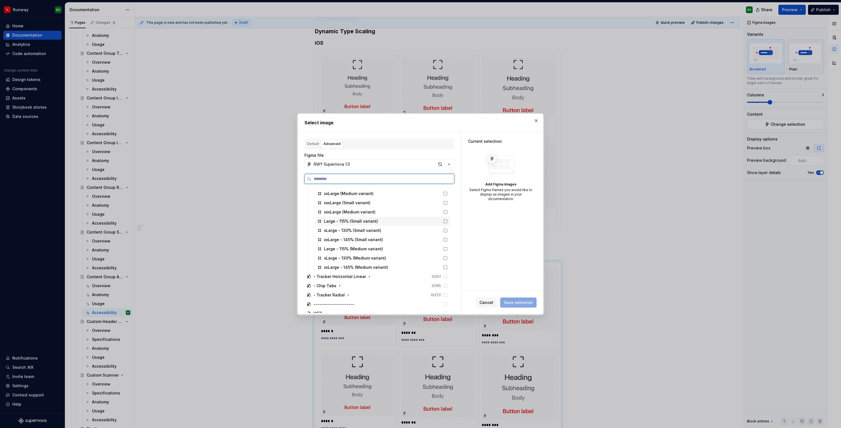
click at [389, 223] on div "Large - 115% (Small variant)" at bounding box center [382, 221] width 135 height 9
click at [387, 229] on div "xLarge - 130% (Small variant)" at bounding box center [382, 230] width 135 height 9
click at [389, 239] on div "xxLarge - 145% (Small variant)" at bounding box center [382, 239] width 135 height 9
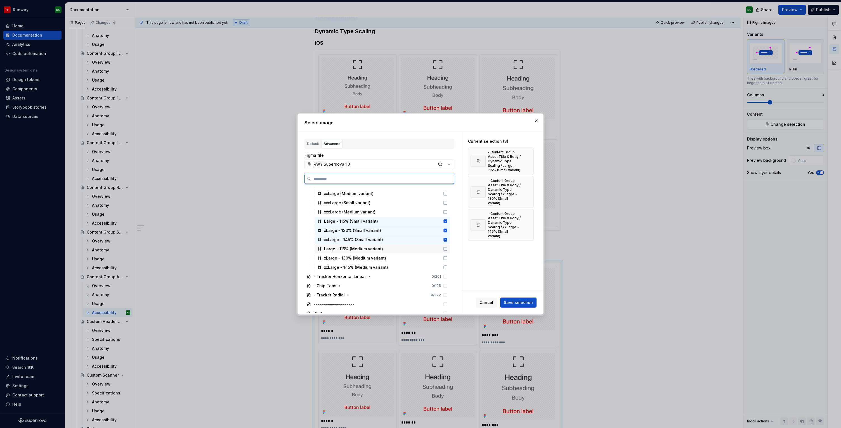
click at [390, 248] on div "Large - 115% (Medium variant)" at bounding box center [382, 249] width 135 height 9
click at [391, 257] on div "xLarge - 130% (Medium variant)" at bounding box center [382, 258] width 135 height 9
click at [392, 267] on div "xxLarge - 145% (Medium variant)" at bounding box center [382, 267] width 135 height 9
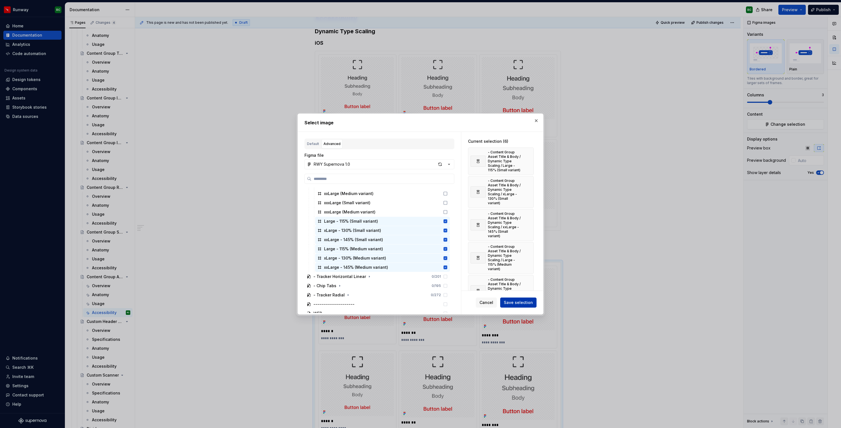
click at [526, 306] on button "Save selection" at bounding box center [518, 303] width 36 height 10
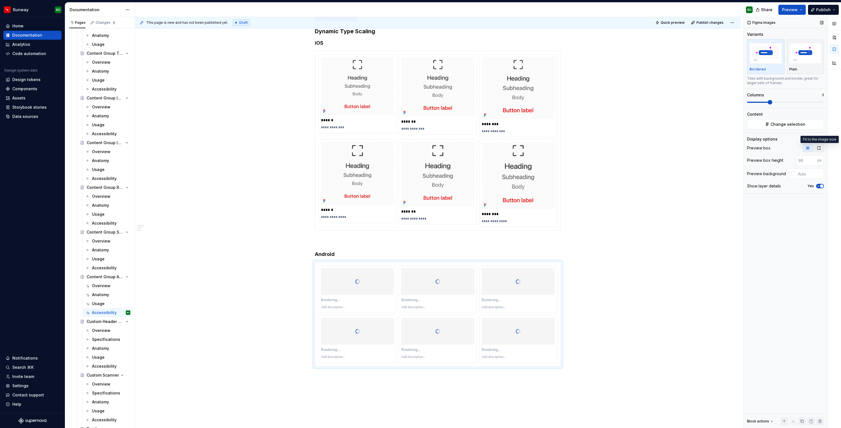
click at [814, 149] on button "button" at bounding box center [819, 148] width 10 height 8
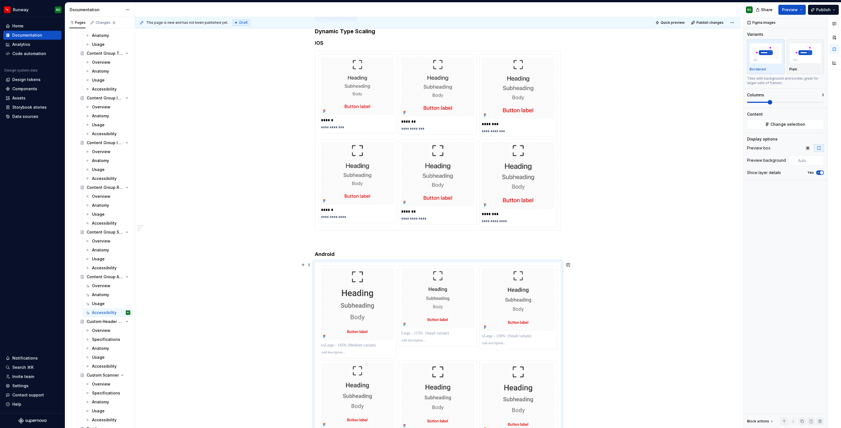
type textarea "*"
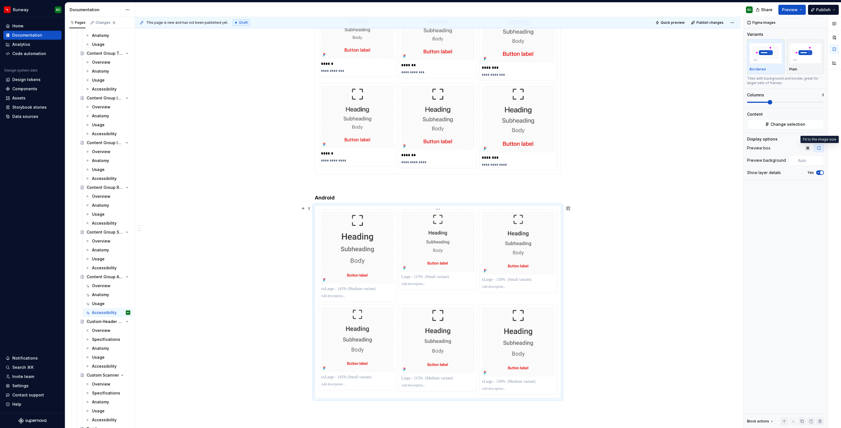
scroll to position [167, 0]
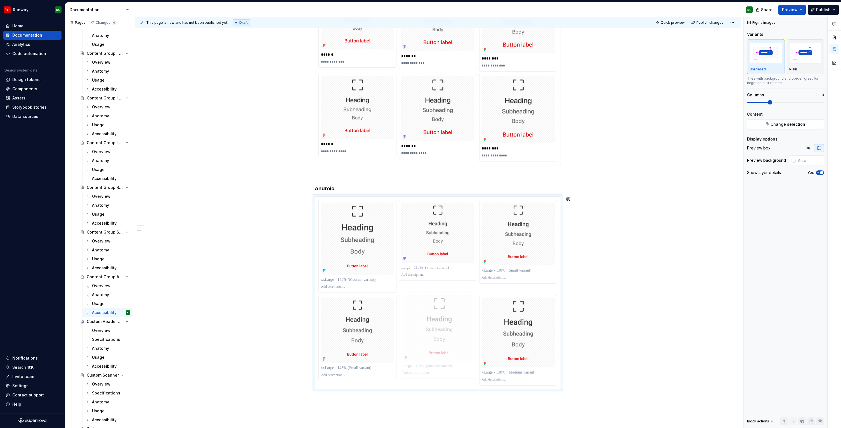
drag, startPoint x: 453, startPoint y: 356, endPoint x: 437, endPoint y: 350, distance: 17.0
click at [437, 350] on body "Runway RC Home Documentation Analytics Code automation Design system data Desig…" at bounding box center [420, 214] width 841 height 428
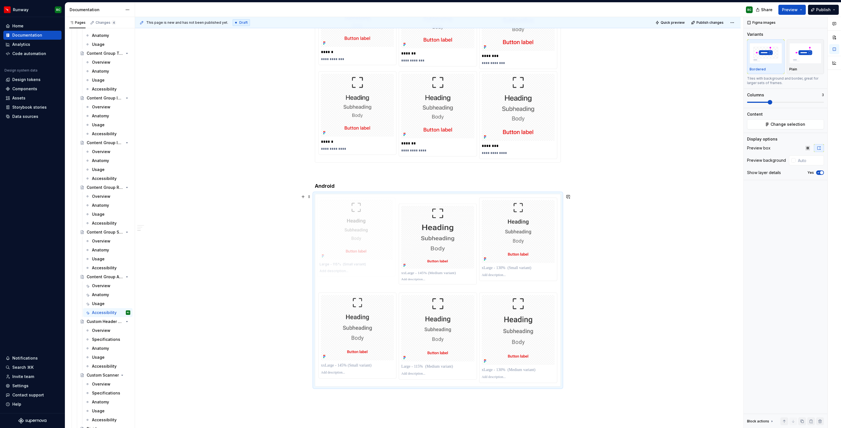
drag, startPoint x: 454, startPoint y: 249, endPoint x: 371, endPoint y: 248, distance: 83.0
click at [371, 248] on body "Runway RC Home Documentation Analytics Code automation Design system data Desig…" at bounding box center [420, 214] width 841 height 428
drag, startPoint x: 432, startPoint y: 337, endPoint x: 430, endPoint y: 271, distance: 65.7
click at [430, 271] on body "Runway RC Home Documentation Analytics Code automation Design system data Desig…" at bounding box center [420, 214] width 841 height 428
drag, startPoint x: 453, startPoint y: 254, endPoint x: 377, endPoint y: 346, distance: 119.5
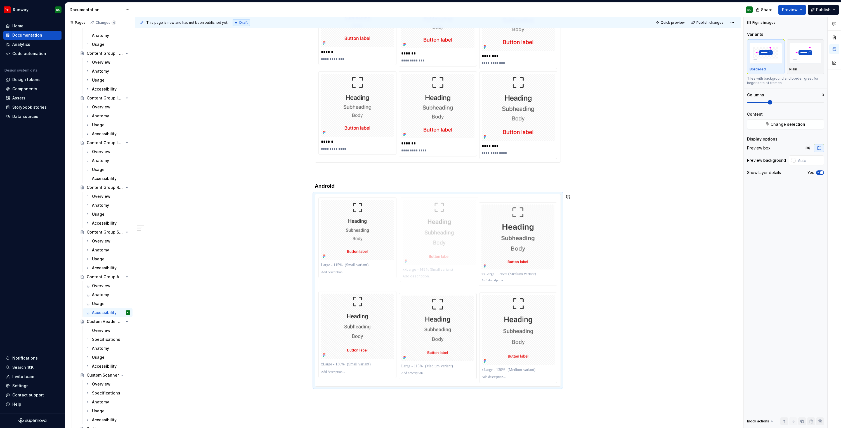
drag, startPoint x: 441, startPoint y: 342, endPoint x: 451, endPoint y: 251, distance: 91.4
click at [451, 251] on body "Runway RC Home Documentation Analytics Code automation Design system data Desig…" at bounding box center [420, 214] width 841 height 428
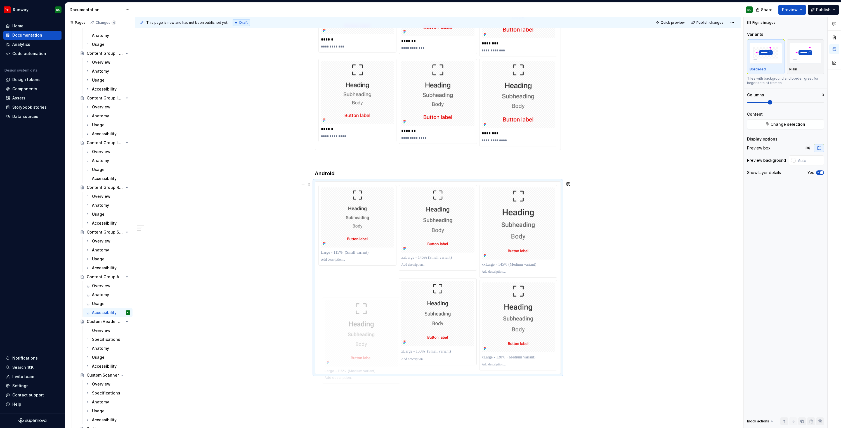
drag, startPoint x: 455, startPoint y: 352, endPoint x: 372, endPoint y: 357, distance: 83.2
click at [372, 357] on body "Runway RC Home Documentation Analytics Code automation Design system data Desig…" at bounding box center [420, 214] width 841 height 428
drag, startPoint x: 486, startPoint y: 280, endPoint x: 533, endPoint y: 230, distance: 68.8
click at [533, 230] on body "Runway RC Home Documentation Analytics Code automation Design system data Desig…" at bounding box center [420, 214] width 841 height 428
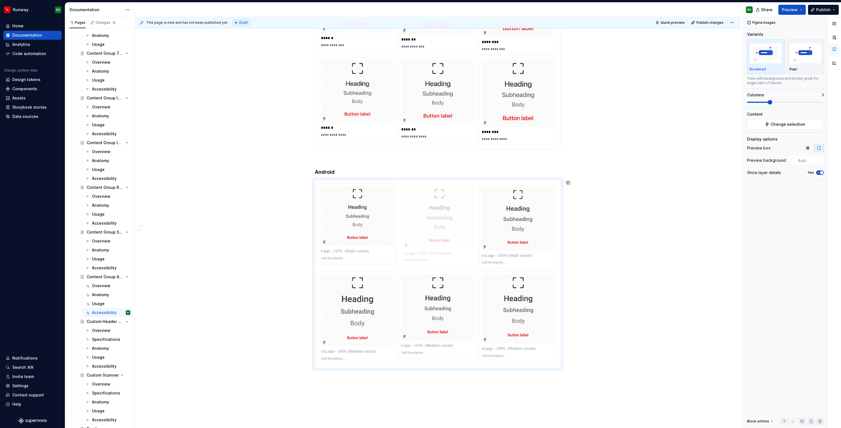
drag, startPoint x: 513, startPoint y: 240, endPoint x: 443, endPoint y: 242, distance: 69.7
click at [443, 242] on body "Runway RC Home Documentation Analytics Code automation Design system data Desig…" at bounding box center [420, 214] width 841 height 428
click at [367, 253] on p at bounding box center [357, 252] width 73 height 6
click at [414, 254] on p at bounding box center [437, 254] width 73 height 6
click at [501, 258] on p at bounding box center [518, 257] width 73 height 6
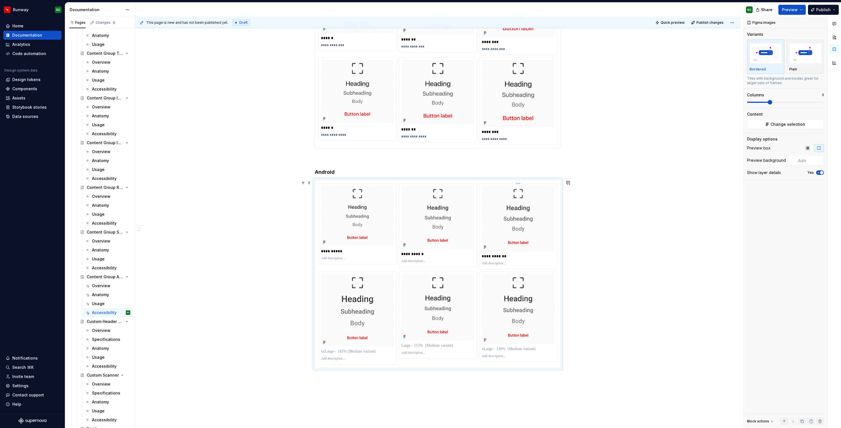
click at [506, 256] on p "**********" at bounding box center [518, 257] width 73 height 6
click at [379, 330] on body "Runway RC Home Documentation Analytics Code automation Design system data Desig…" at bounding box center [420, 214] width 841 height 428
drag, startPoint x: 520, startPoint y: 336, endPoint x: 425, endPoint y: 336, distance: 95.3
click at [425, 336] on body "Runway RC Home Documentation Analytics Code automation Design system data Desig…" at bounding box center [420, 214] width 841 height 428
click at [367, 347] on p at bounding box center [357, 346] width 73 height 6
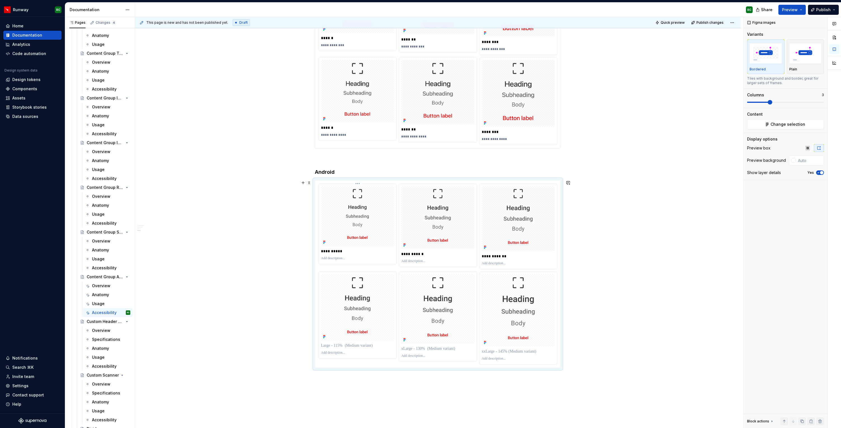
click at [362, 252] on p "**********" at bounding box center [357, 252] width 73 height 6
click at [357, 347] on p at bounding box center [357, 346] width 73 height 6
click at [430, 349] on p at bounding box center [437, 349] width 73 height 6
paste div
click at [421, 349] on p "**********" at bounding box center [437, 349] width 73 height 6
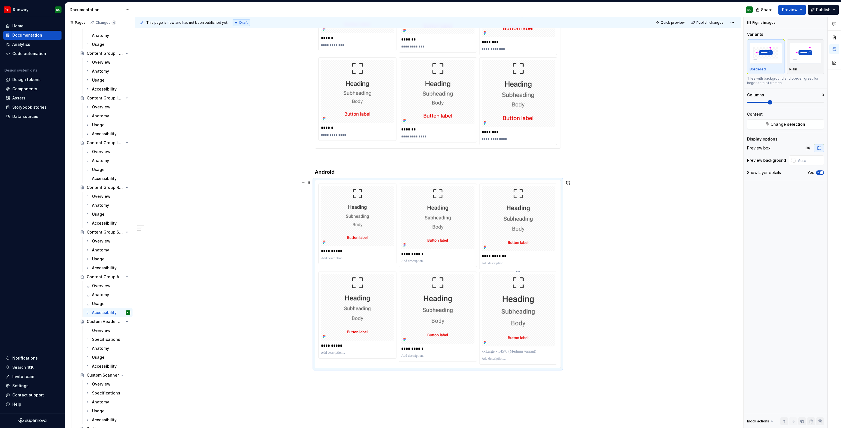
click at [512, 353] on p at bounding box center [518, 352] width 73 height 6
click at [505, 351] on p "**********" at bounding box center [518, 352] width 73 height 6
click at [353, 257] on p at bounding box center [357, 258] width 73 height 4
click at [412, 260] on p at bounding box center [437, 261] width 73 height 4
click at [501, 264] on p at bounding box center [518, 263] width 73 height 4
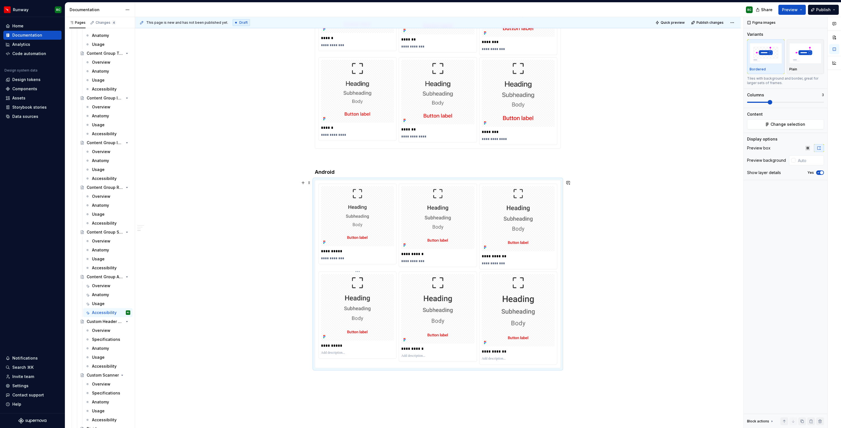
click at [344, 352] on p at bounding box center [357, 353] width 73 height 4
click at [420, 358] on p at bounding box center [437, 356] width 73 height 4
click at [512, 359] on p at bounding box center [518, 359] width 73 height 4
click at [593, 325] on div "**********" at bounding box center [438, 210] width 606 height 585
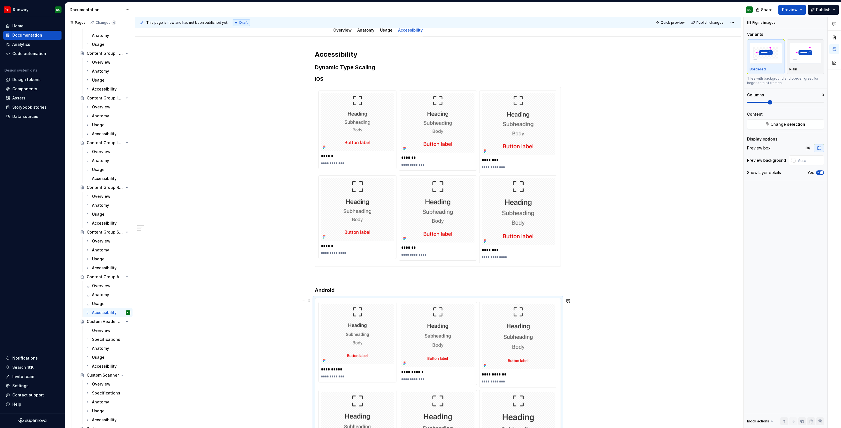
scroll to position [0, 0]
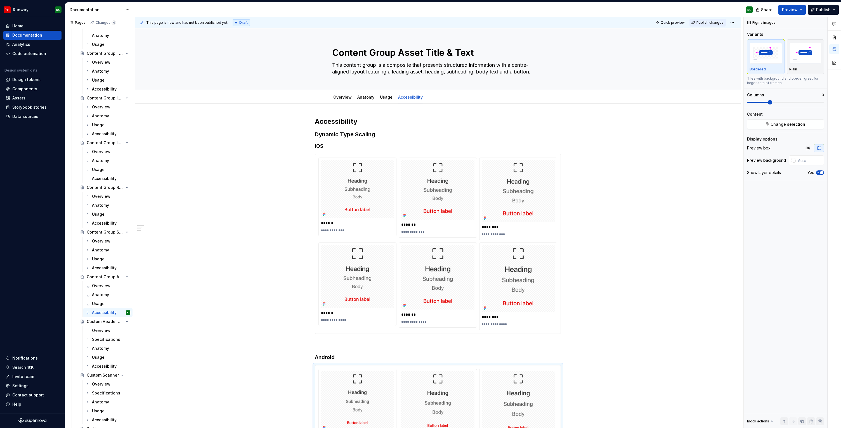
click at [716, 21] on span "Publish changes" at bounding box center [709, 22] width 27 height 4
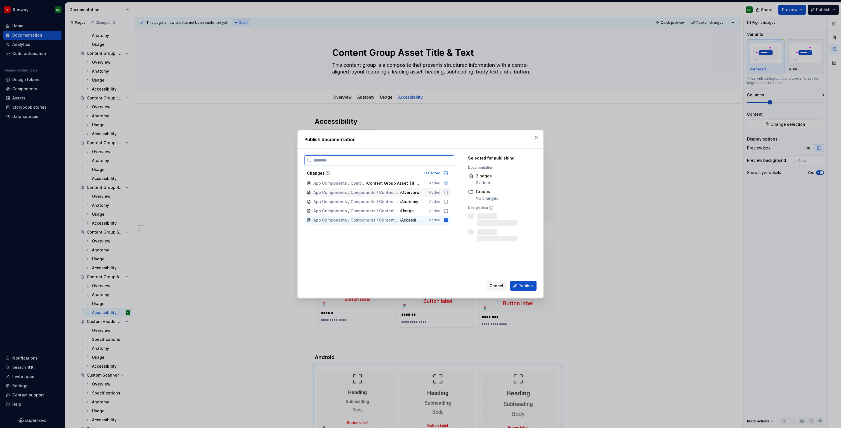
click at [406, 194] on span "Overview" at bounding box center [410, 193] width 18 height 6
click at [408, 204] on span "Anatomy" at bounding box center [409, 202] width 17 height 6
click at [408, 213] on span "Usage" at bounding box center [407, 211] width 13 height 6
click at [517, 283] on button "Publish" at bounding box center [523, 286] width 26 height 10
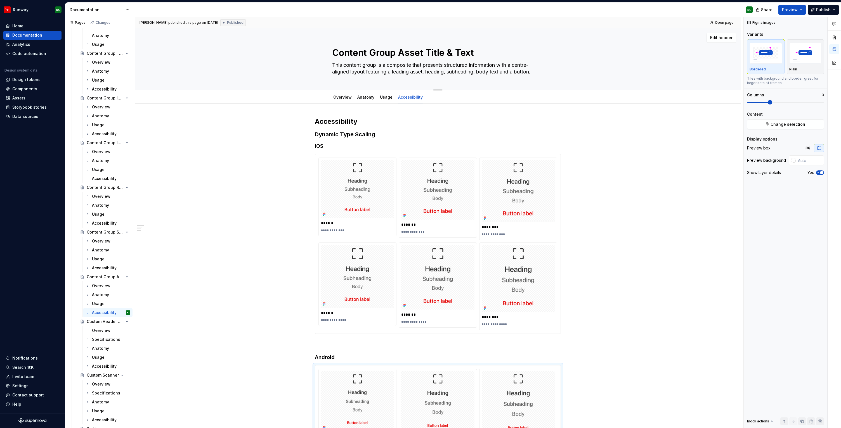
type textarea "*"
